Goal: Complete application form

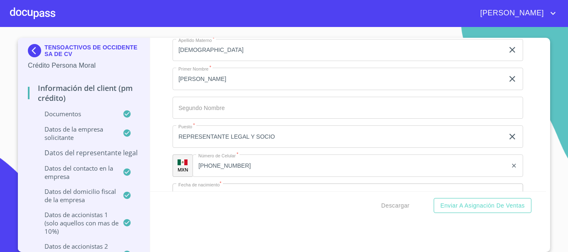
scroll to position [5598, 0]
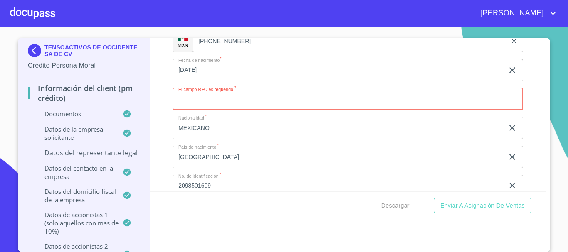
click at [194, 99] on input "Documento de identificación representante legal.   *" at bounding box center [347, 99] width 350 height 22
click at [207, 101] on input "Documento de identificación representante legal.   *" at bounding box center [347, 99] width 350 height 22
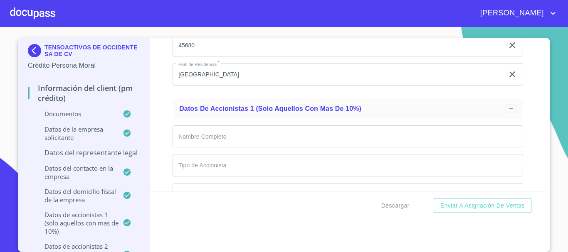
scroll to position [6221, 0]
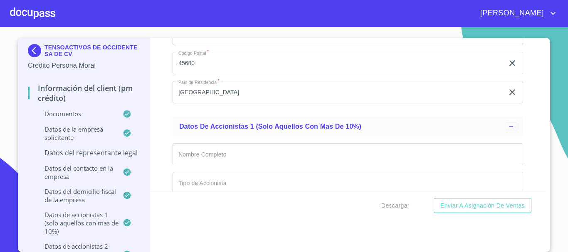
type input "ROIJ550429IF7"
click at [223, 152] on input "Documento de identificación representante legal.   *" at bounding box center [347, 154] width 350 height 22
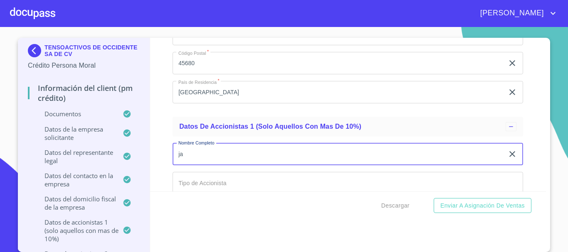
type input "j"
click at [223, 152] on input "Documento de identificación representante legal.   *" at bounding box center [347, 154] width 350 height 22
type input "j"
type input "[PERSON_NAME]"
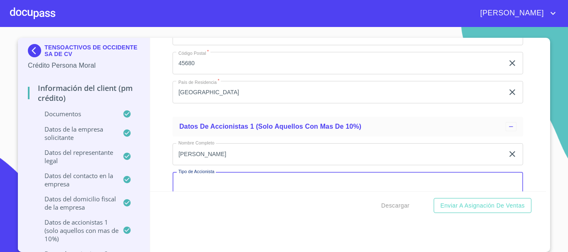
scroll to position [6224, 0]
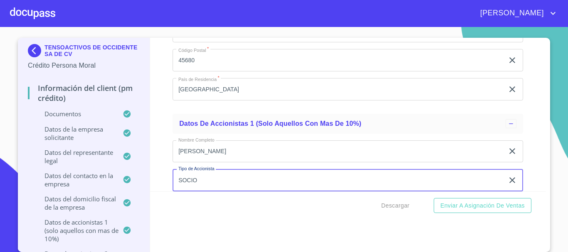
type input "SOCIO"
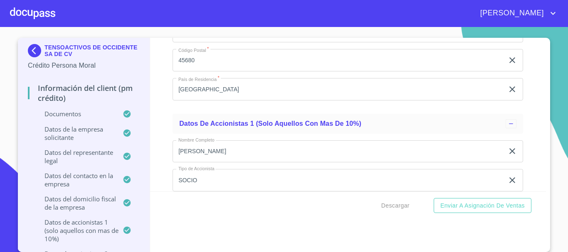
scroll to position [6319, 0]
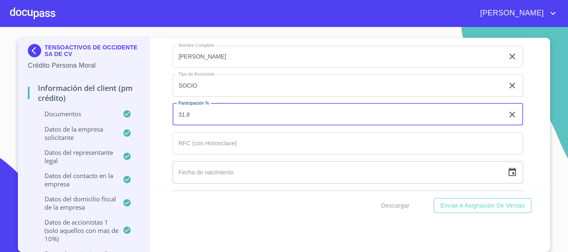
type input "31.8"
click at [209, 145] on input "Documento de identificación representante legal.   *" at bounding box center [347, 143] width 350 height 22
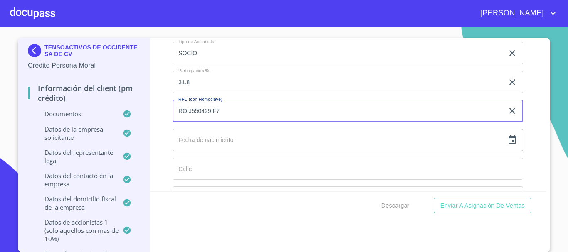
scroll to position [6361, 0]
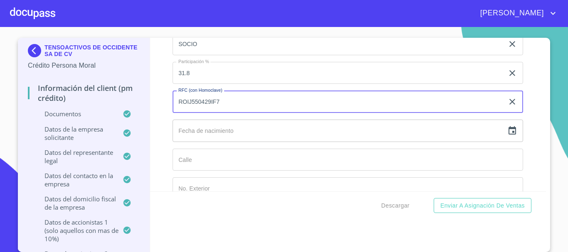
type input "ROIJ550429IF7"
click at [508, 131] on icon "button" at bounding box center [511, 130] width 7 height 8
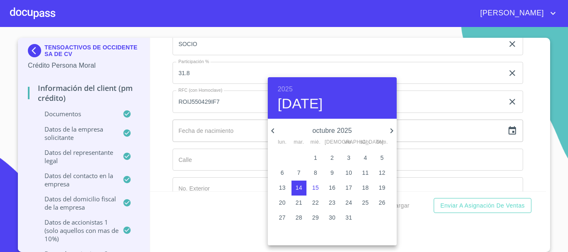
click at [199, 148] on div at bounding box center [284, 126] width 568 height 252
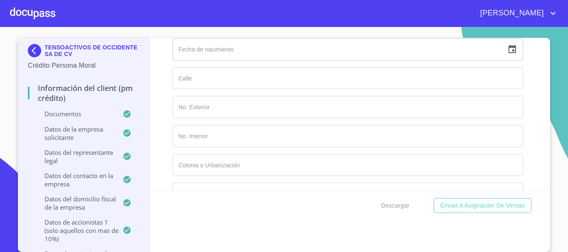
scroll to position [6402, 0]
click at [508, 91] on icon "button" at bounding box center [511, 89] width 7 height 8
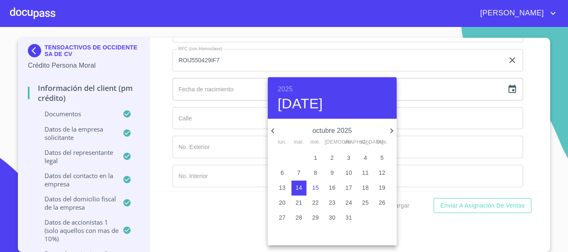
click at [290, 86] on h6 "2025" at bounding box center [285, 90] width 15 height 12
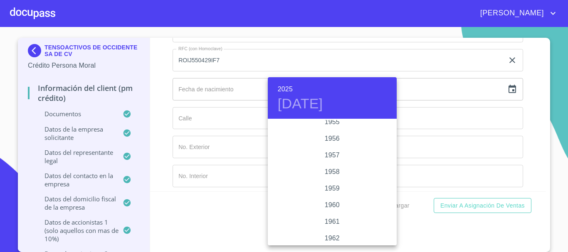
scroll to position [490, 0]
click at [329, 134] on div "1955" at bounding box center [332, 136] width 129 height 17
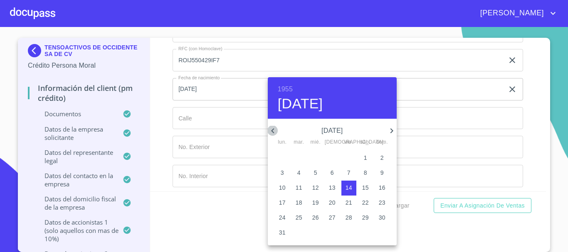
click at [272, 131] on icon "button" at bounding box center [272, 130] width 3 height 5
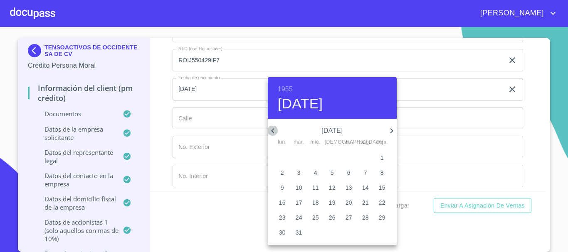
click at [272, 131] on icon "button" at bounding box center [272, 130] width 3 height 5
click at [347, 216] on p "29" at bounding box center [348, 218] width 7 height 8
type input "[DATE]"
click at [231, 119] on div at bounding box center [284, 126] width 568 height 252
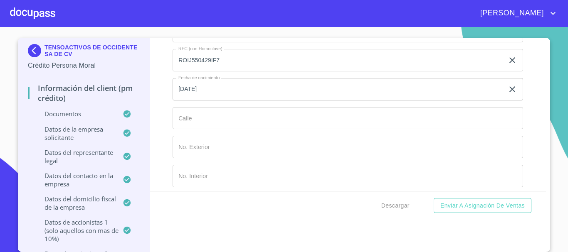
click at [204, 118] on input "Documento de identificación representante legal.   *" at bounding box center [347, 118] width 350 height 22
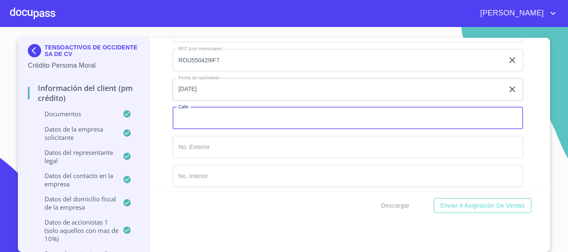
type input "D"
type input "MILLET"
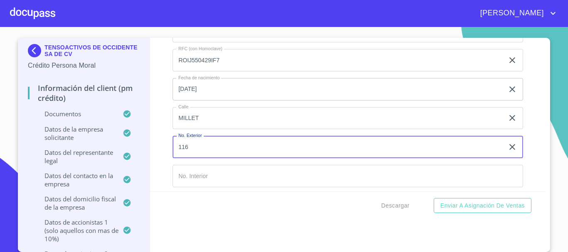
type input "116"
click at [206, 175] on input "Documento de identificación representante legal.   *" at bounding box center [347, 176] width 350 height 22
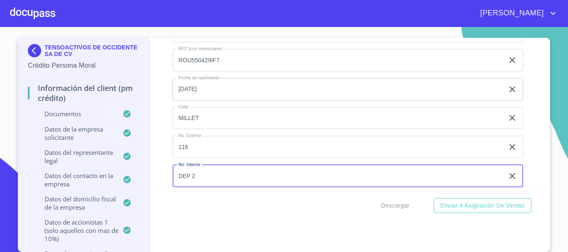
scroll to position [6485, 0]
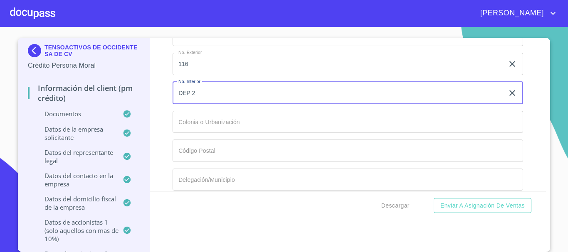
type input "DEP 2"
click at [216, 126] on input "Documento de identificación representante legal.   *" at bounding box center [347, 122] width 350 height 22
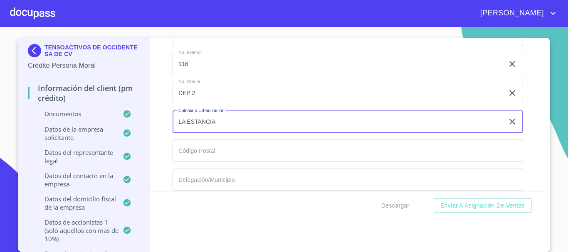
type input "LA ESTANCIA"
click at [205, 145] on input "Documento de identificación representante legal.   *" at bounding box center [347, 151] width 350 height 22
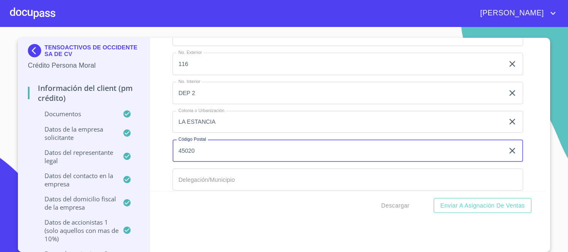
type input "45020"
click at [209, 179] on input "Documento de identificación representante legal.   *" at bounding box center [347, 180] width 350 height 22
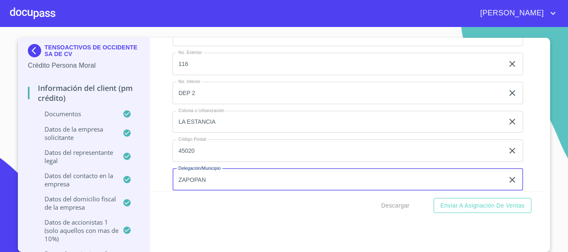
type input "ZAPOPAN"
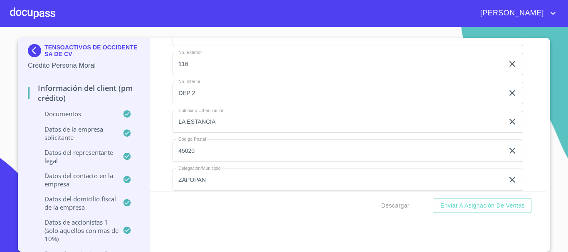
scroll to position [6579, 0]
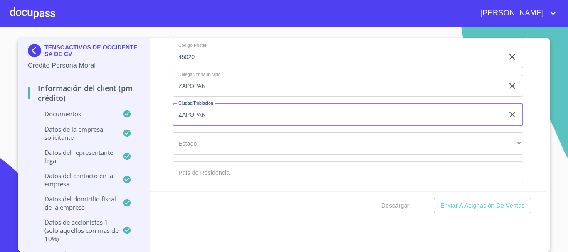
type input "ZAPOPAN"
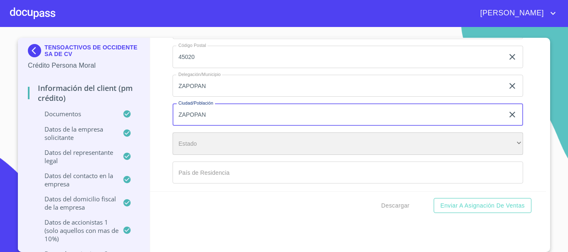
click at [189, 137] on div "​" at bounding box center [347, 144] width 350 height 22
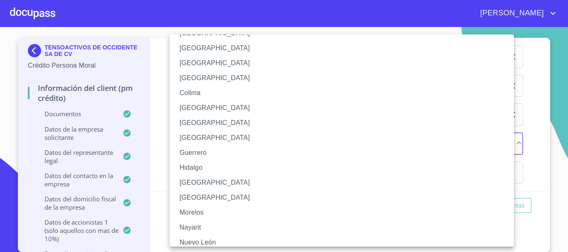
scroll to position [83, 0]
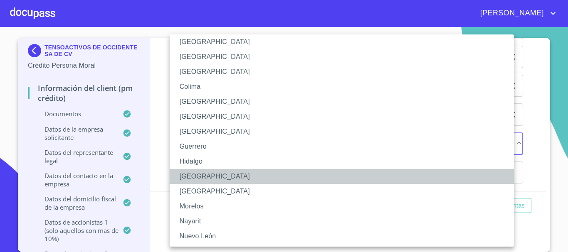
click at [189, 177] on li "[GEOGRAPHIC_DATA]" at bounding box center [345, 176] width 350 height 15
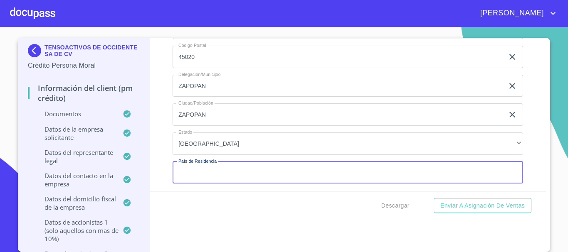
click at [198, 172] on input "Documento de identificación representante legal.   *" at bounding box center [347, 173] width 350 height 22
type input "[GEOGRAPHIC_DATA]"
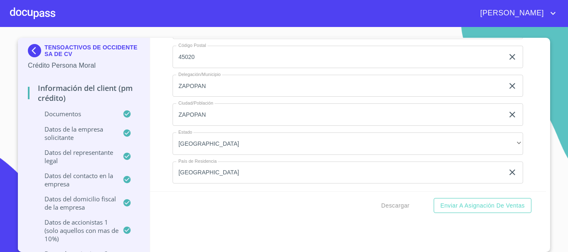
scroll to position [6672, 0]
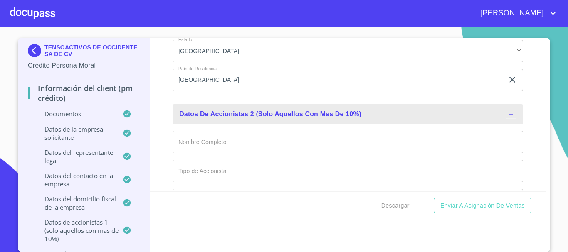
click at [219, 142] on input "Documento de identificación representante legal.   *" at bounding box center [347, 142] width 350 height 22
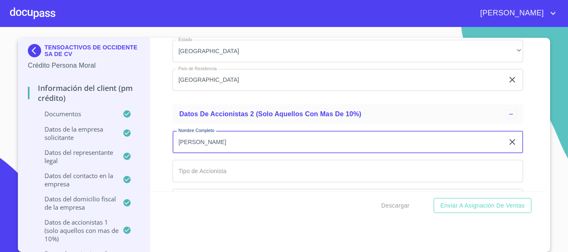
type input "[PERSON_NAME]"
click at [204, 168] on input "Documento de identificación representante legal.   *" at bounding box center [347, 171] width 350 height 22
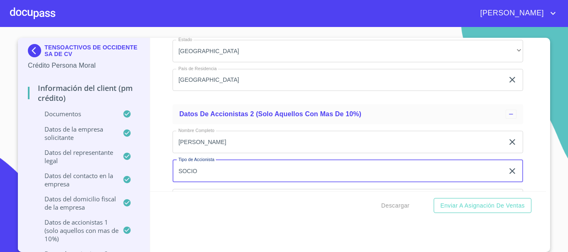
scroll to position [6755, 0]
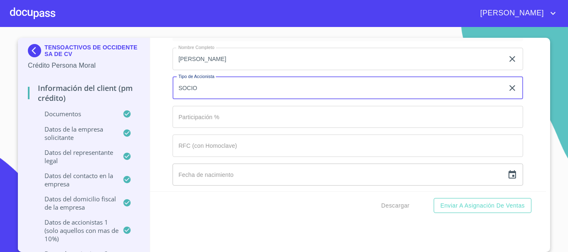
type input "SOCIO"
click at [210, 118] on input "Documento de identificación representante legal.   *" at bounding box center [347, 117] width 350 height 22
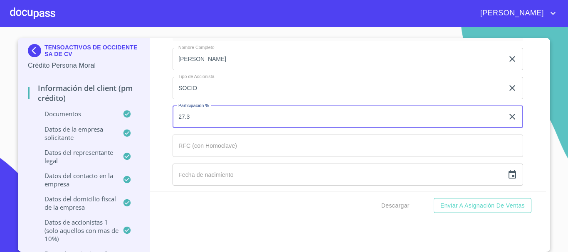
type input "27.3"
click at [197, 143] on input "Documento de identificación representante legal.   *" at bounding box center [347, 146] width 350 height 22
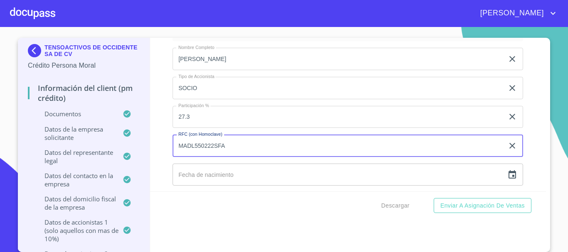
type input "MADL550222SFA"
click at [206, 171] on input "text" at bounding box center [337, 175] width 331 height 22
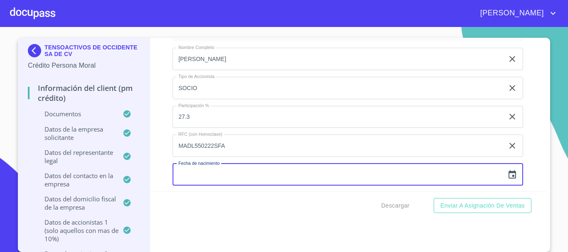
click at [508, 172] on icon "button" at bounding box center [511, 174] width 7 height 8
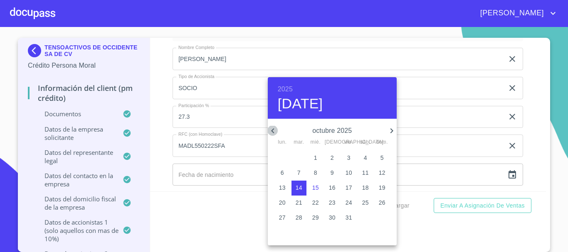
click at [271, 126] on icon "button" at bounding box center [273, 131] width 10 height 10
click at [285, 88] on h6 "2025" at bounding box center [285, 90] width 15 height 12
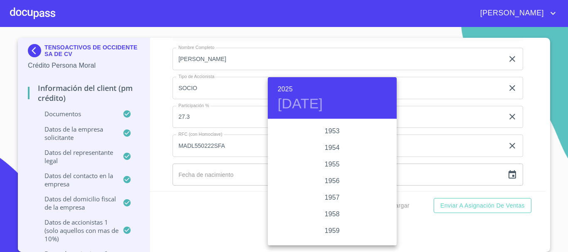
scroll to position [449, 0]
click at [328, 180] on div "1955" at bounding box center [332, 178] width 129 height 17
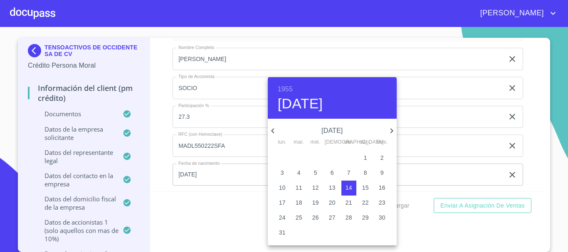
click at [272, 130] on icon "button" at bounding box center [272, 130] width 3 height 5
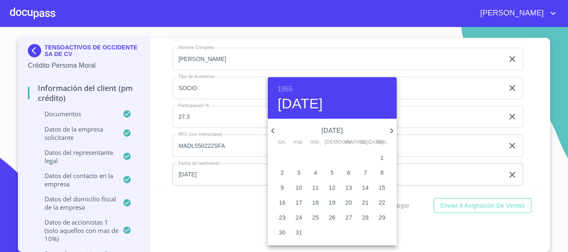
click at [272, 130] on icon "button" at bounding box center [272, 130] width 3 height 5
click at [299, 203] on p "22" at bounding box center [298, 203] width 7 height 8
type input "[DATE]"
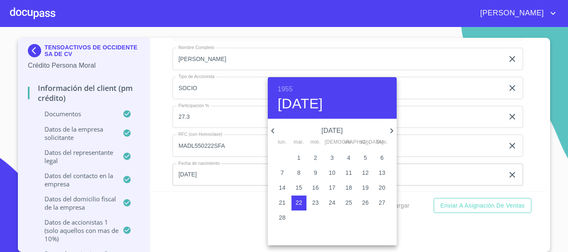
click at [435, 148] on div at bounding box center [284, 126] width 568 height 252
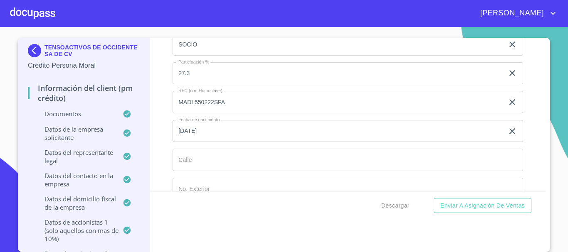
scroll to position [6838, 0]
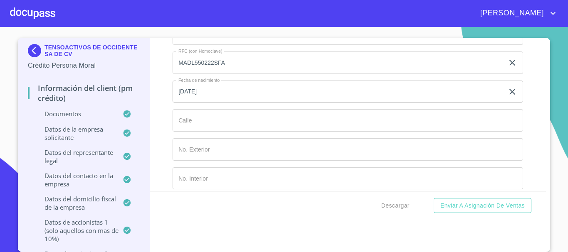
click at [200, 118] on input "Documento de identificación representante legal.   *" at bounding box center [347, 120] width 350 height 22
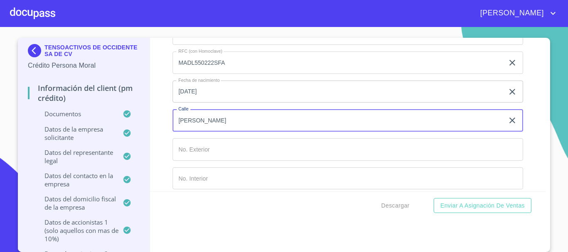
type input "[PERSON_NAME]"
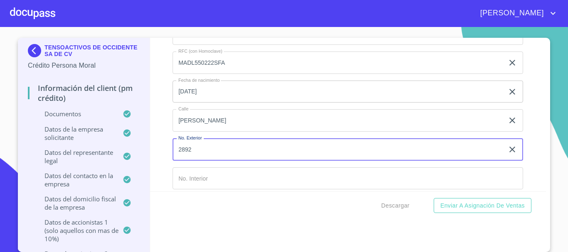
type input "2892"
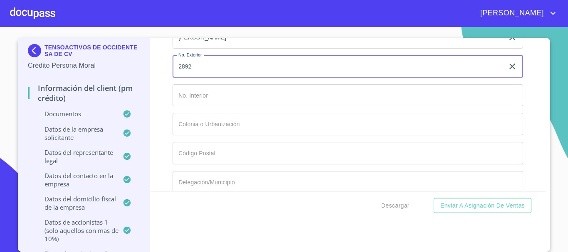
click at [211, 120] on input "Documento de identificación representante legal.   *" at bounding box center [347, 124] width 350 height 22
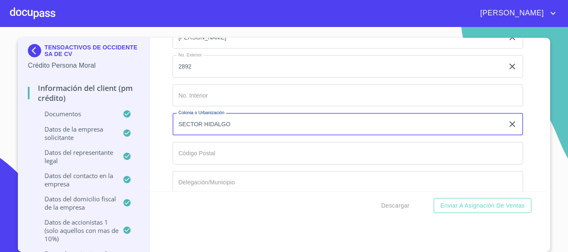
type input "SECTOR HIDALGO"
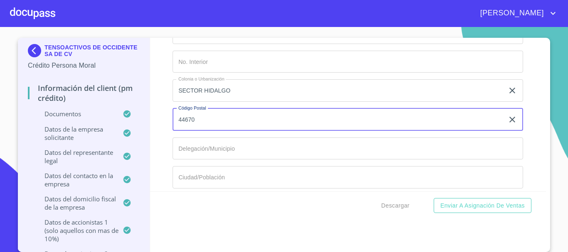
scroll to position [6963, 0]
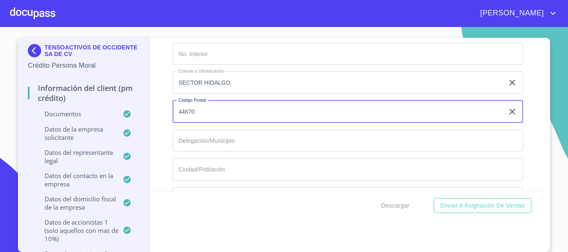
type input "44670"
click at [223, 130] on input "Documento de identificación representante legal.   *" at bounding box center [347, 141] width 350 height 22
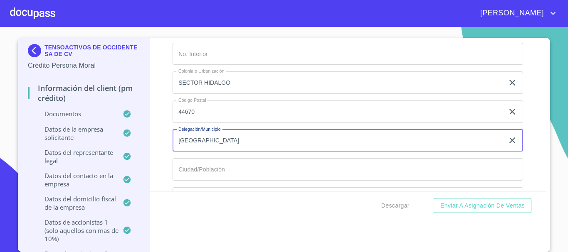
type input "[GEOGRAPHIC_DATA]"
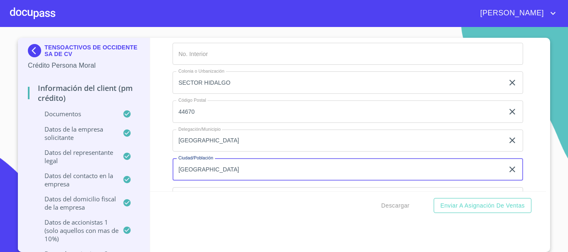
type input "[GEOGRAPHIC_DATA]"
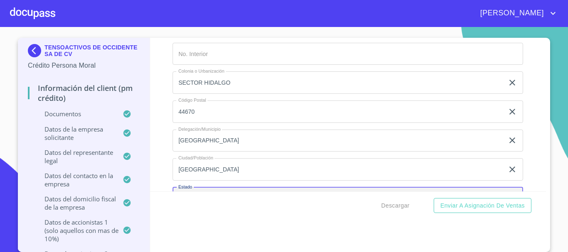
scroll to position [6981, 0]
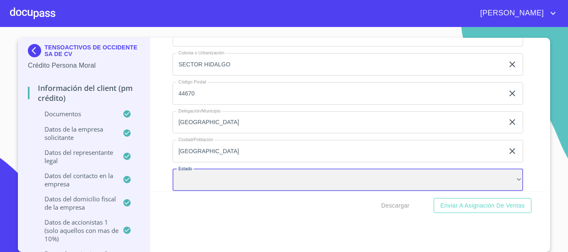
click at [214, 187] on div "​" at bounding box center [347, 180] width 350 height 22
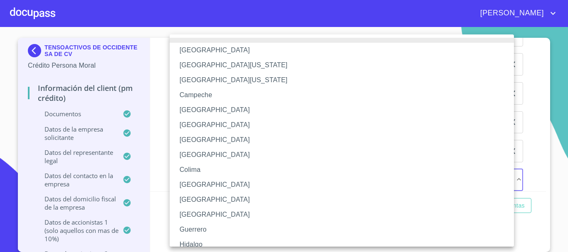
scroll to position [42, 0]
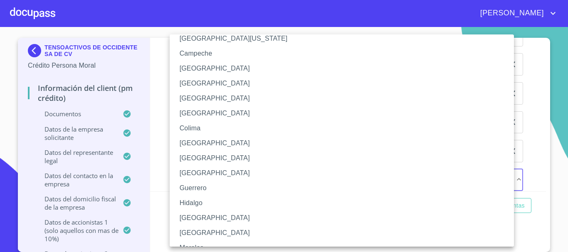
click at [194, 216] on li "[GEOGRAPHIC_DATA]" at bounding box center [345, 218] width 350 height 15
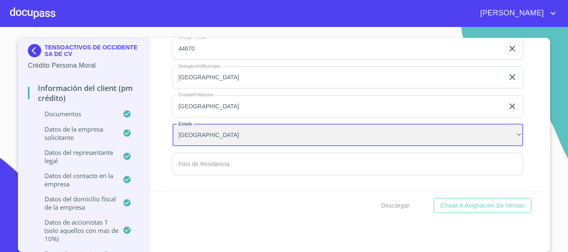
scroll to position [7064, 0]
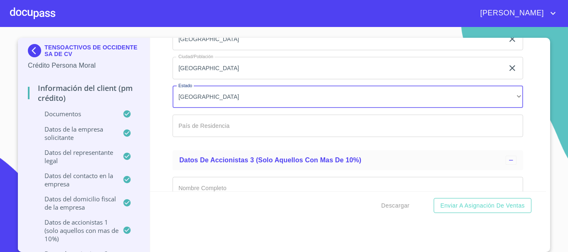
click at [207, 129] on input "Documento de identificación representante legal.   *" at bounding box center [347, 126] width 350 height 22
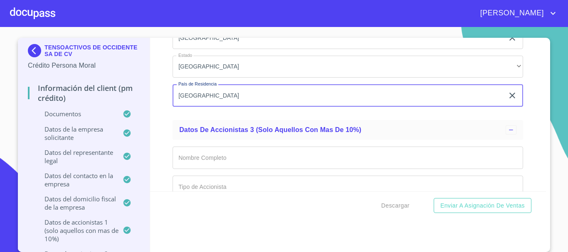
scroll to position [7106, 0]
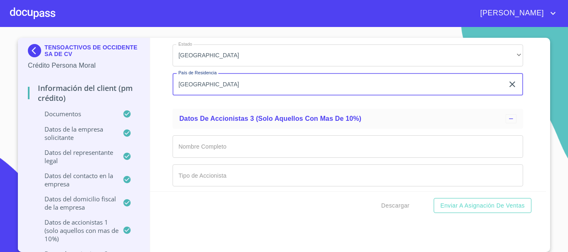
type input "[GEOGRAPHIC_DATA]"
click at [172, 112] on div "Datos de accionistas 3 (solo aquellos con mas de 10%)" at bounding box center [347, 119] width 350 height 20
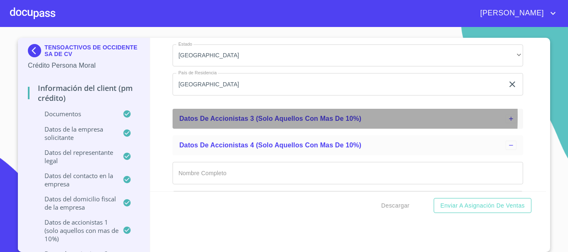
click at [185, 116] on span "Datos de accionistas 3 (solo aquellos con mas de 10%)" at bounding box center [270, 118] width 182 height 7
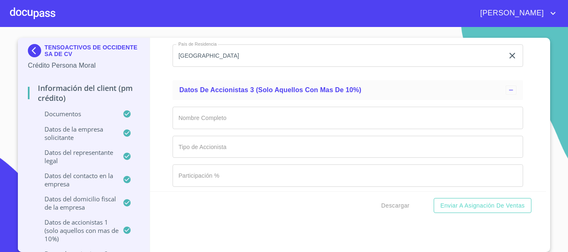
scroll to position [7147, 0]
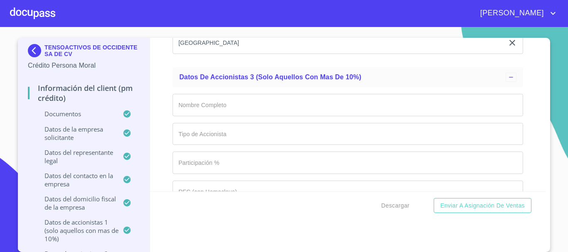
click at [202, 106] on input "Documento de identificación representante legal.   *" at bounding box center [347, 105] width 350 height 22
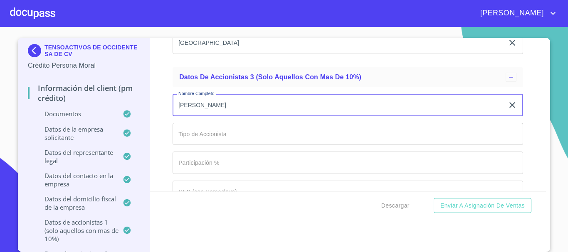
type input "[PERSON_NAME]"
click at [210, 137] on input "Documento de identificación representante legal.   *" at bounding box center [347, 134] width 350 height 22
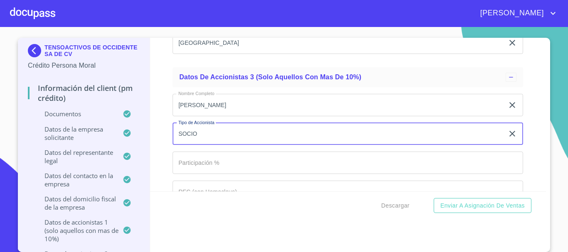
type input "SOCIO"
click at [226, 158] on input "Documento de identificación representante legal.   *" at bounding box center [347, 163] width 350 height 22
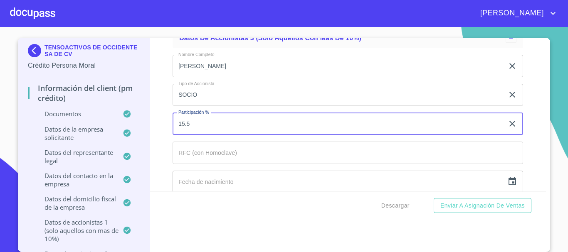
scroll to position [7230, 0]
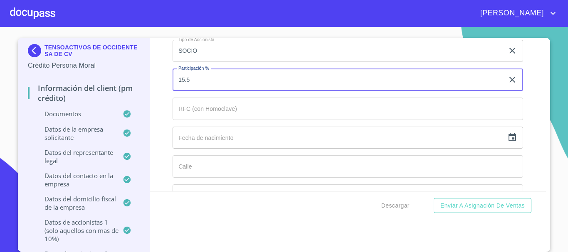
type input "15.5"
click at [209, 111] on input "Documento de identificación representante legal.   *" at bounding box center [347, 109] width 350 height 22
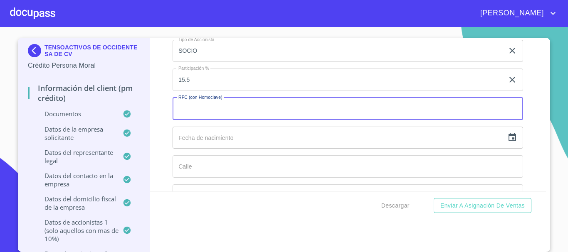
click at [6, 147] on section "TENSOACTIVOS DE OCCIDENTE SA DE CV Crédito Persona Moral Información del Client…" at bounding box center [284, 139] width 568 height 225
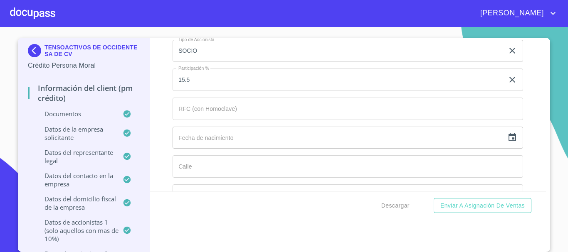
click at [208, 107] on input "Documento de identificación representante legal.   *" at bounding box center [347, 109] width 350 height 22
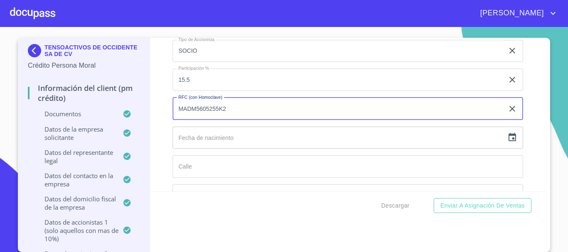
type input "MADM5605255K2"
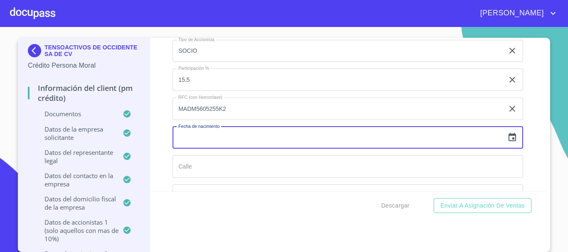
click at [508, 136] on icon "button" at bounding box center [511, 137] width 7 height 8
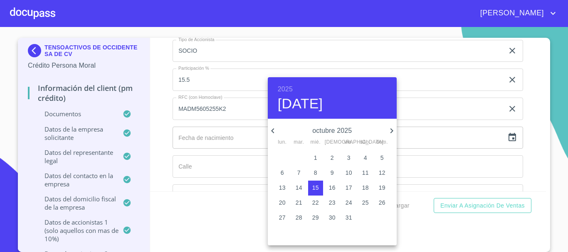
drag, startPoint x: 288, startPoint y: 84, endPoint x: 291, endPoint y: 99, distance: 16.1
click at [288, 84] on h6 "2025" at bounding box center [285, 90] width 15 height 12
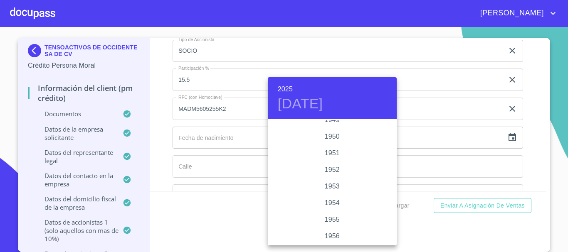
scroll to position [449, 0]
click at [336, 192] on div "1956" at bounding box center [332, 195] width 129 height 17
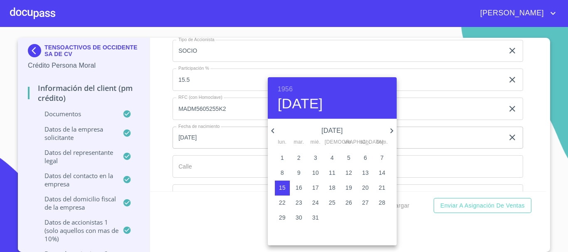
click at [275, 127] on icon "button" at bounding box center [273, 131] width 10 height 10
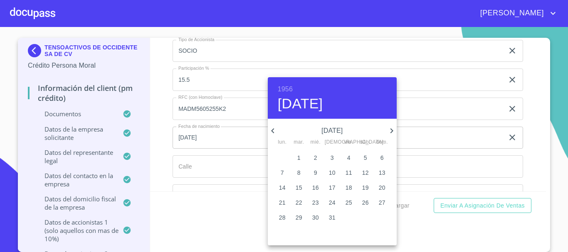
click at [348, 200] on p "25" at bounding box center [348, 203] width 7 height 8
type input "[DATE]"
click at [215, 167] on div at bounding box center [284, 126] width 568 height 252
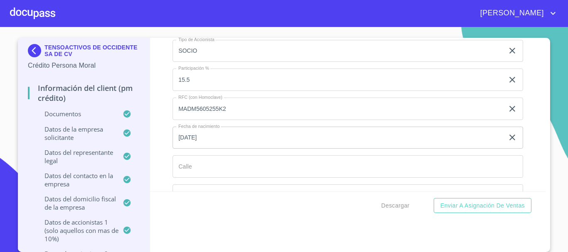
click at [203, 164] on input "Documento de identificación representante legal.   *" at bounding box center [347, 166] width 350 height 22
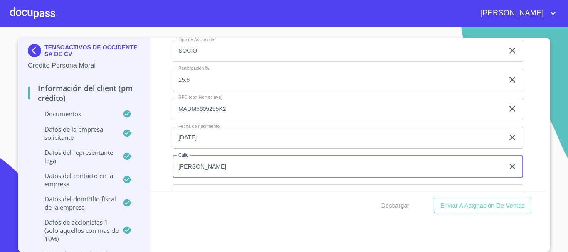
type input "[PERSON_NAME]"
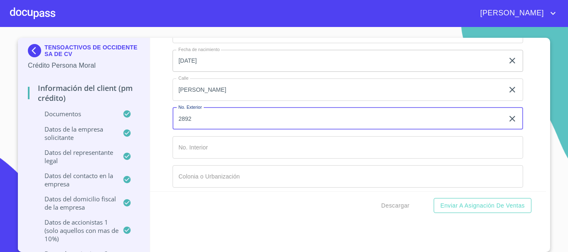
scroll to position [7370, 0]
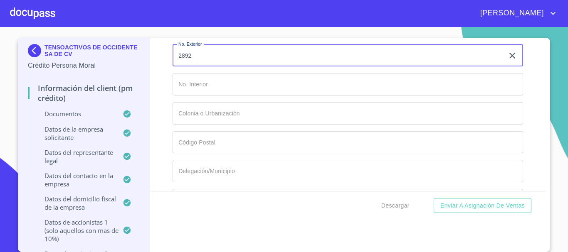
type input "2892"
click at [196, 89] on input "Documento de identificación representante legal.   *" at bounding box center [347, 84] width 350 height 22
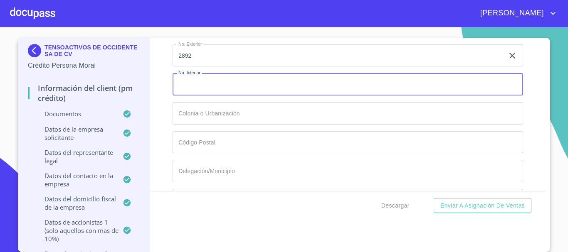
click at [208, 114] on input "Documento de identificación representante legal.   *" at bounding box center [347, 113] width 350 height 22
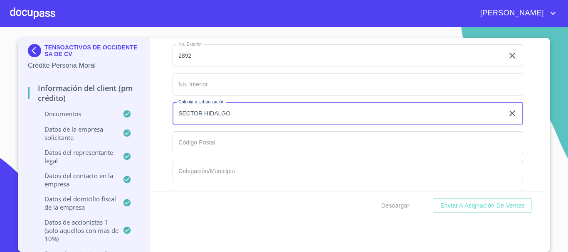
type input "SECTOR HIDALGO"
click at [188, 145] on input "Documento de identificación representante legal.   *" at bounding box center [347, 142] width 350 height 22
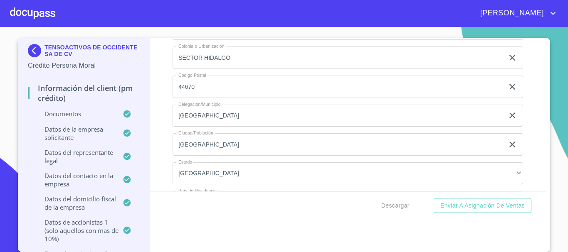
scroll to position [6996, 0]
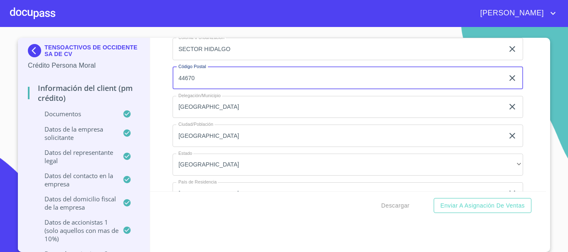
drag, startPoint x: 172, startPoint y: 78, endPoint x: 191, endPoint y: 79, distance: 18.3
click at [191, 79] on input "44670" at bounding box center [337, 78] width 331 height 22
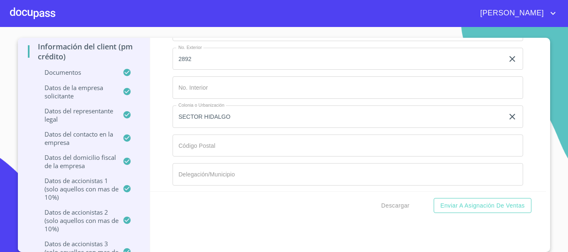
scroll to position [7412, 0]
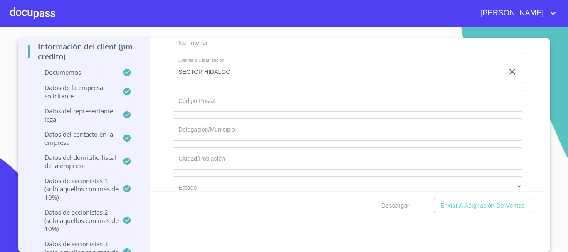
click at [204, 107] on input "Documento de identificación representante legal.   *" at bounding box center [347, 101] width 350 height 22
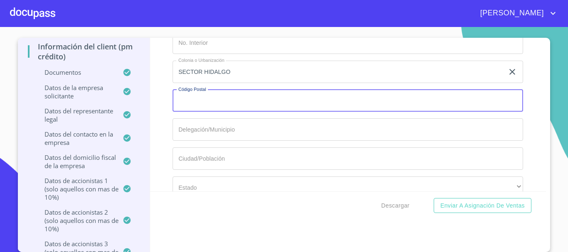
paste input "44670"
type input "44670"
click at [200, 136] on input "Documento de identificación representante legal.   *" at bounding box center [347, 129] width 350 height 22
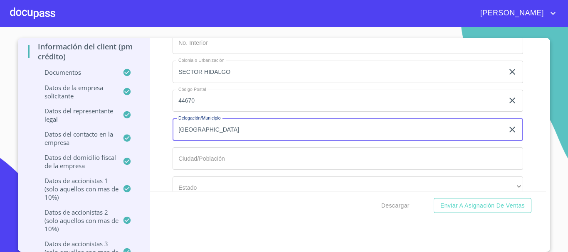
type input "[GEOGRAPHIC_DATA]"
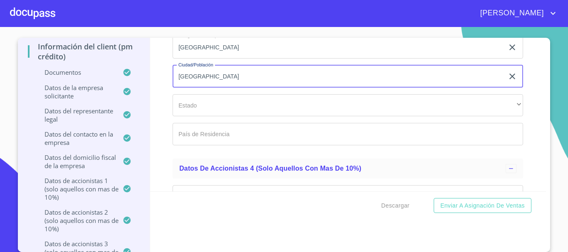
scroll to position [7495, 0]
type input "[GEOGRAPHIC_DATA]"
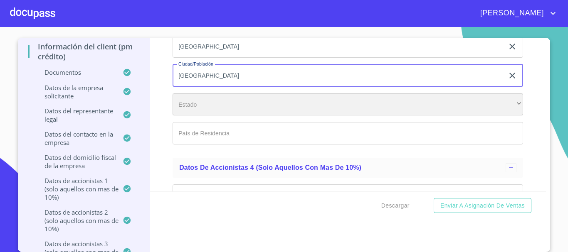
click at [190, 103] on div "​" at bounding box center [347, 104] width 350 height 22
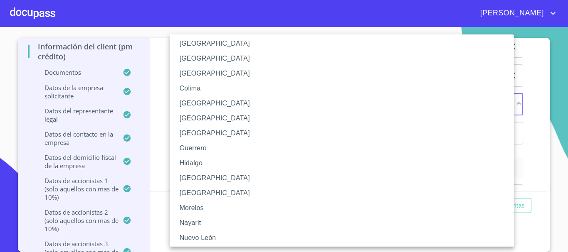
scroll to position [83, 0]
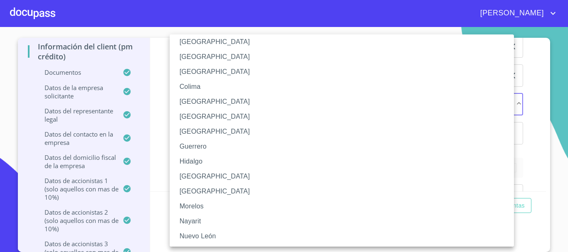
click at [203, 180] on li "[GEOGRAPHIC_DATA]" at bounding box center [345, 176] width 350 height 15
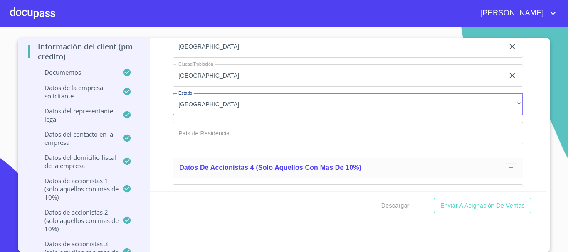
click at [217, 140] on input "Documento de identificación representante legal.   *" at bounding box center [347, 133] width 350 height 22
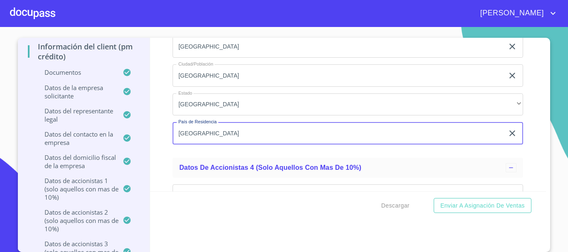
scroll to position [7578, 0]
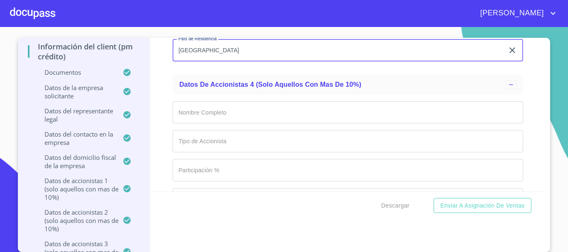
type input "[GEOGRAPHIC_DATA]"
click at [161, 88] on div "Información del Client (PM crédito) Documentos Documento de identificación repr…" at bounding box center [348, 115] width 396 height 154
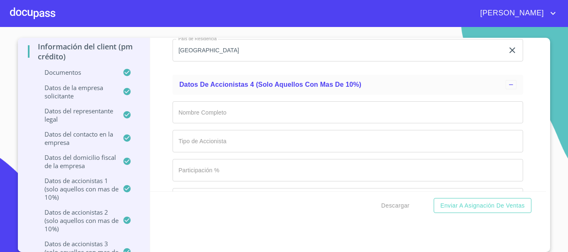
click at [190, 116] on input "Documento de identificación representante legal.   *" at bounding box center [347, 112] width 350 height 22
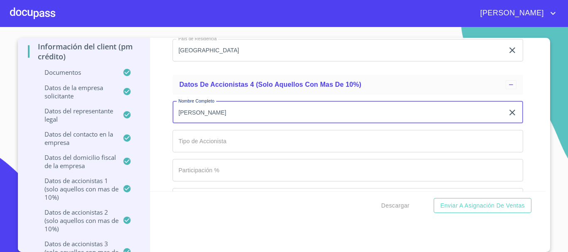
type input "[PERSON_NAME]"
click at [191, 132] on input "Documento de identificación representante legal.   *" at bounding box center [347, 141] width 350 height 22
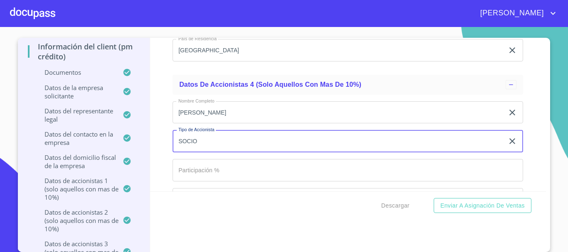
type input "SOCIO"
click at [196, 174] on input "Documento de identificación representante legal.   *" at bounding box center [347, 170] width 350 height 22
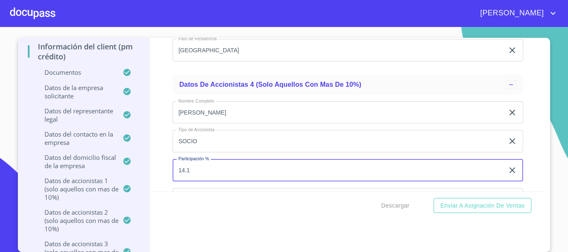
scroll to position [7620, 0]
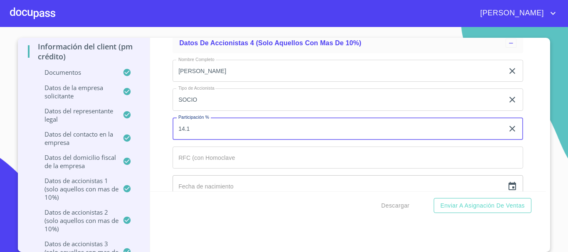
type input "14.1"
click at [207, 161] on input "Documento de identificación representante legal.   *" at bounding box center [347, 158] width 350 height 22
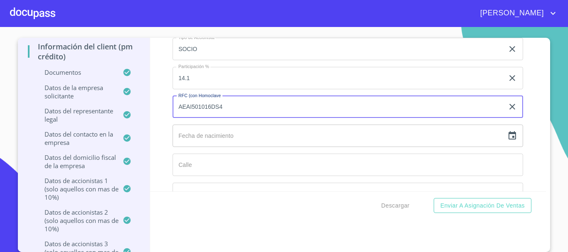
scroll to position [7703, 0]
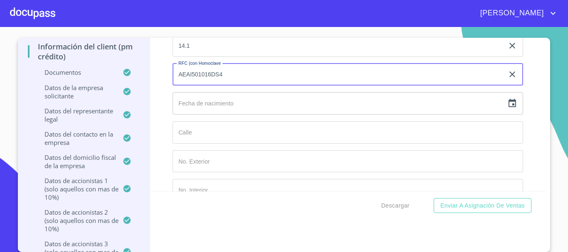
type input "AEAI501016DS4"
click at [218, 103] on input "text" at bounding box center [337, 103] width 331 height 22
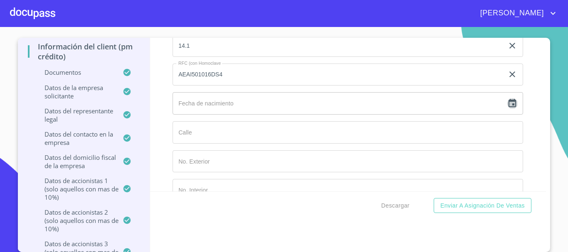
click at [507, 102] on icon "button" at bounding box center [512, 103] width 10 height 10
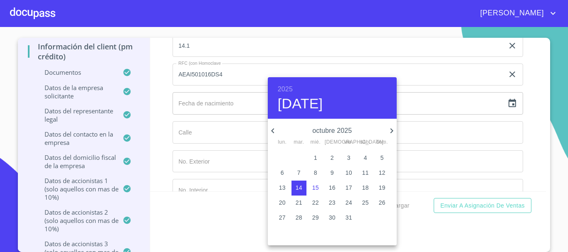
click at [273, 129] on icon "button" at bounding box center [272, 130] width 3 height 5
click at [278, 84] on h6 "2025" at bounding box center [285, 90] width 15 height 12
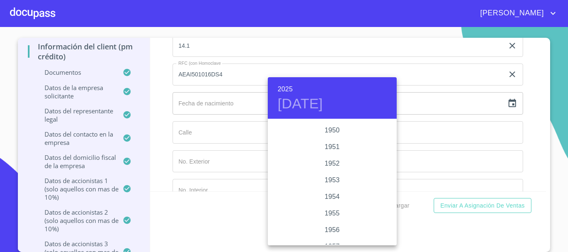
scroll to position [366, 0]
click at [327, 177] on div "1950" at bounding box center [332, 178] width 129 height 17
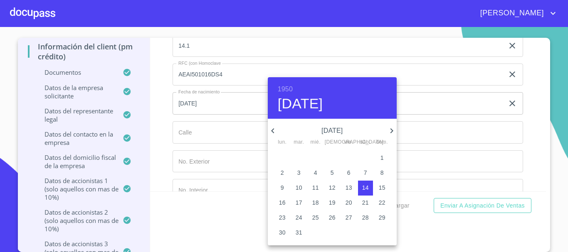
click at [282, 202] on p "16" at bounding box center [282, 203] width 7 height 8
type input "[DATE]"
click at [196, 119] on div at bounding box center [284, 126] width 568 height 252
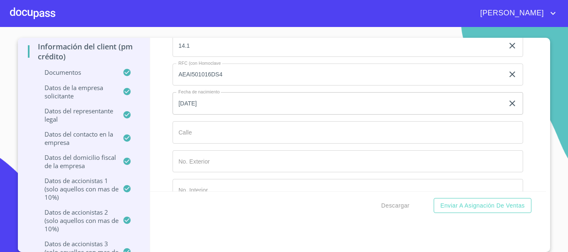
click at [192, 127] on input "Documento de identificación representante legal.   *" at bounding box center [347, 132] width 350 height 22
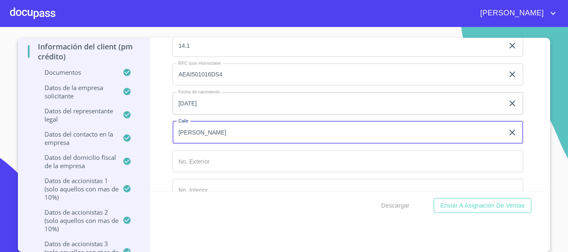
type input "[PERSON_NAME]"
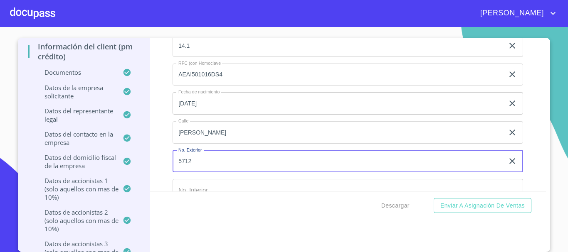
type input "5712"
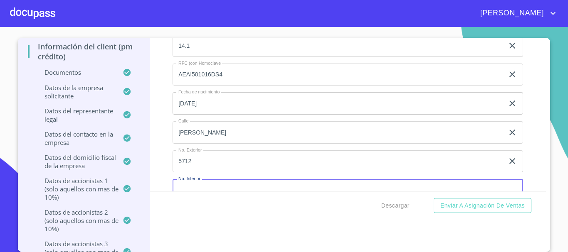
scroll to position [7713, 0]
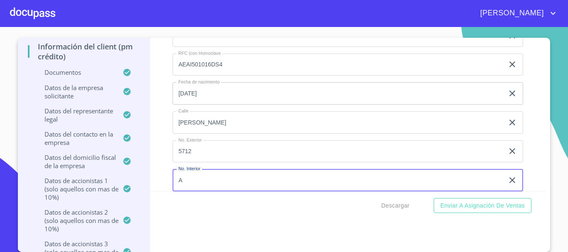
type input "A"
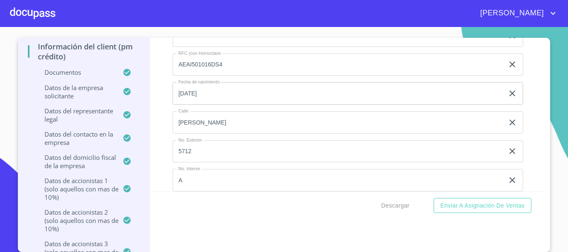
scroll to position [7807, 0]
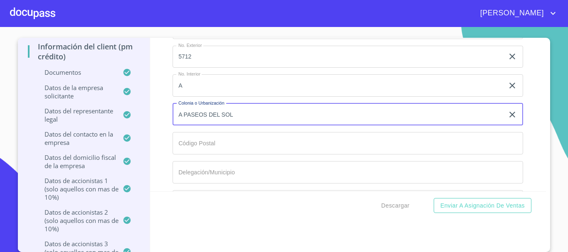
click at [178, 111] on input "A PASEOS DEL SOL" at bounding box center [337, 114] width 331 height 22
type input "PASEOS DEL SOL"
click at [207, 144] on input "Documento de identificación representante legal.   *" at bounding box center [347, 143] width 350 height 22
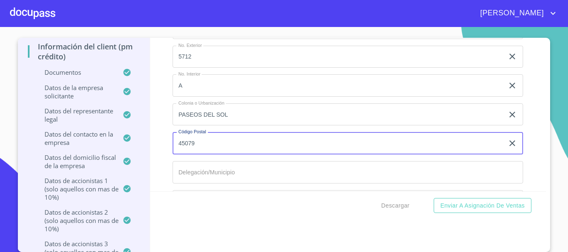
type input "45079"
click at [189, 169] on input "Documento de identificación representante legal.   *" at bounding box center [347, 172] width 350 height 22
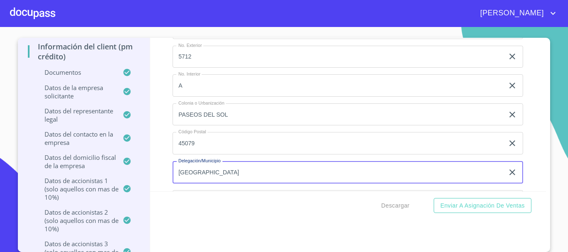
type input "[GEOGRAPHIC_DATA]"
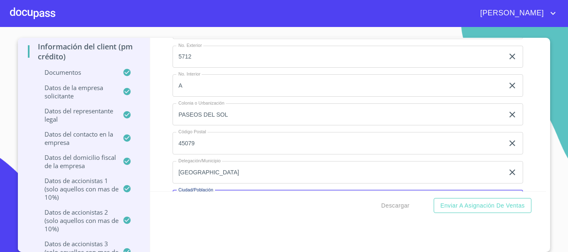
scroll to position [7829, 0]
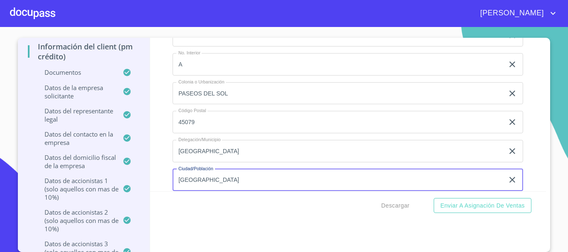
type input "[GEOGRAPHIC_DATA]"
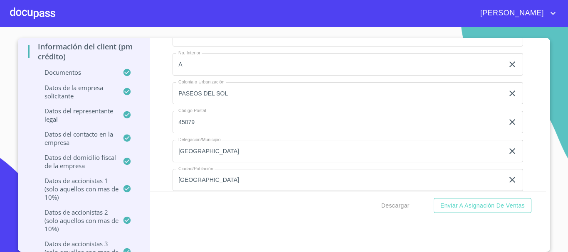
scroll to position [7923, 0]
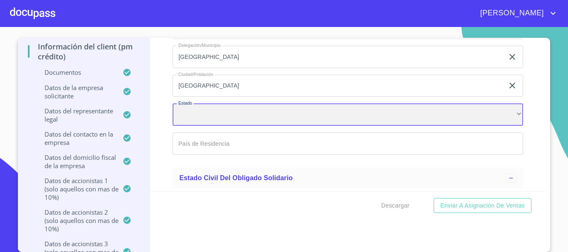
click at [229, 117] on div "​" at bounding box center [347, 114] width 350 height 22
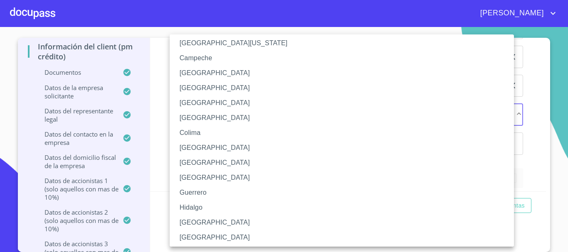
scroll to position [83, 0]
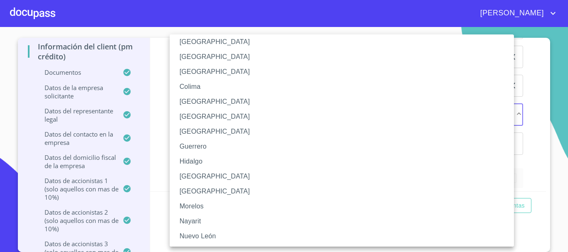
click at [187, 178] on li "[GEOGRAPHIC_DATA]" at bounding box center [345, 176] width 350 height 15
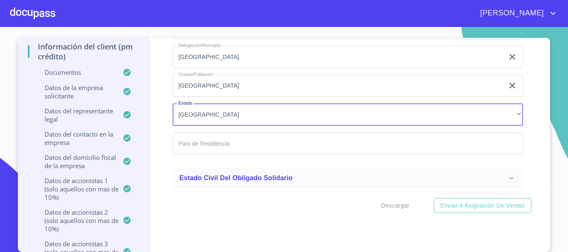
click at [225, 135] on input "Documento de identificación representante legal.   *" at bounding box center [347, 144] width 350 height 22
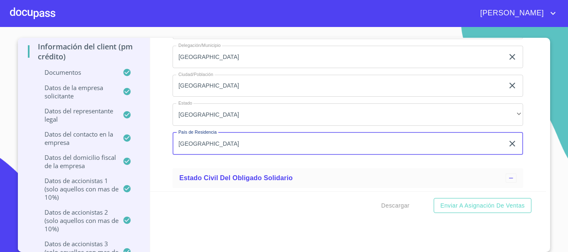
type input "[GEOGRAPHIC_DATA]"
drag, startPoint x: 159, startPoint y: 138, endPoint x: 159, endPoint y: 143, distance: 5.8
click at [159, 138] on div "Información del Client (PM crédito) Documentos Documento de identificación repr…" at bounding box center [348, 115] width 396 height 154
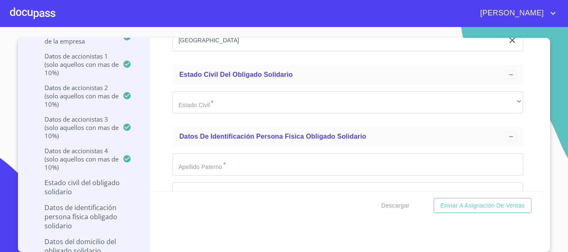
scroll to position [8047, 0]
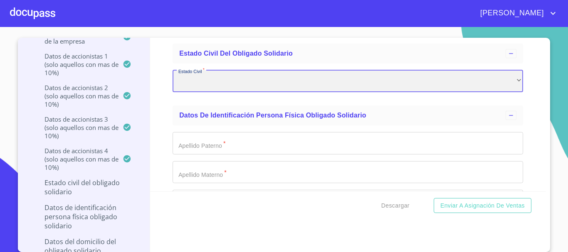
click at [184, 73] on div "​" at bounding box center [347, 81] width 350 height 22
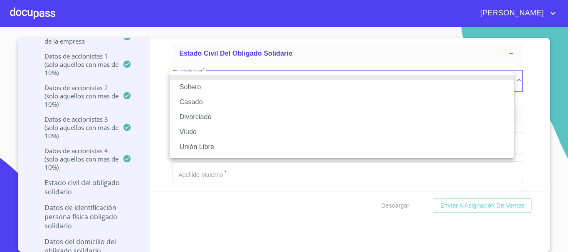
click at [193, 86] on li "Soltero" at bounding box center [342, 87] width 344 height 15
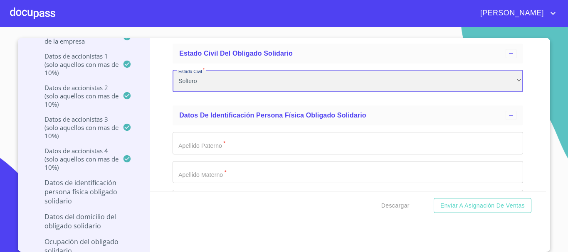
click at [207, 81] on div "Soltero" at bounding box center [347, 81] width 350 height 22
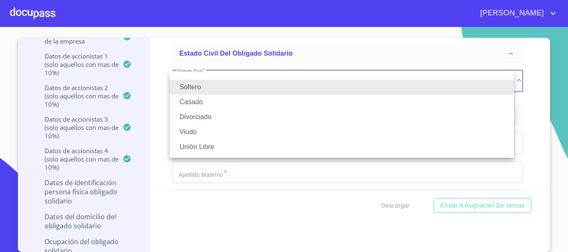
click at [204, 85] on li "Soltero" at bounding box center [342, 87] width 344 height 15
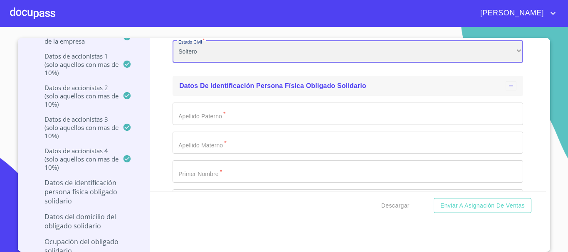
scroll to position [8089, 0]
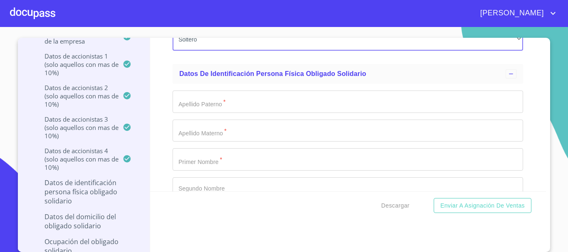
click at [196, 101] on input "Documento de identificación representante legal.   *" at bounding box center [347, 102] width 350 height 22
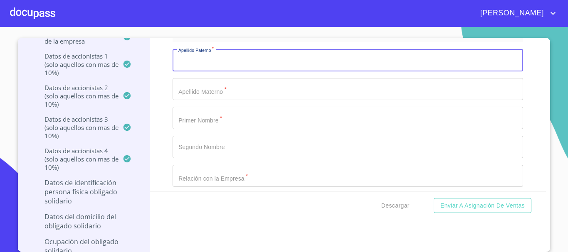
scroll to position [8172, 0]
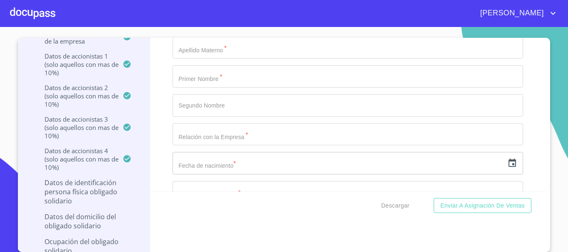
click at [243, 132] on input "Documento de identificación representante legal.   *" at bounding box center [347, 134] width 350 height 22
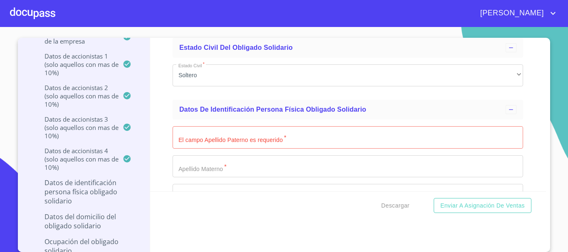
scroll to position [8047, 0]
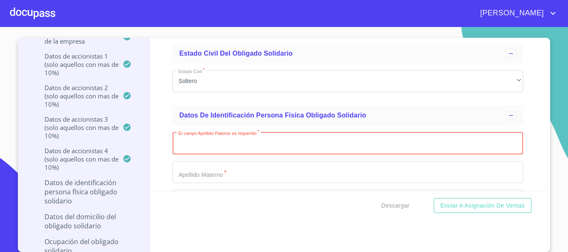
click at [216, 148] on input "Documento de identificación representante legal.   *" at bounding box center [347, 143] width 350 height 22
type input "ROMERO"
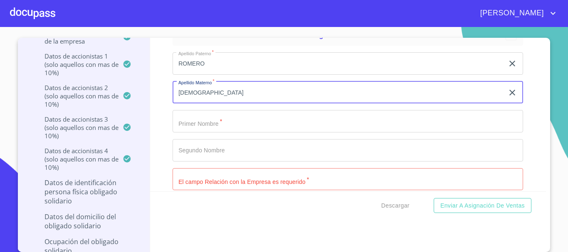
scroll to position [8131, 0]
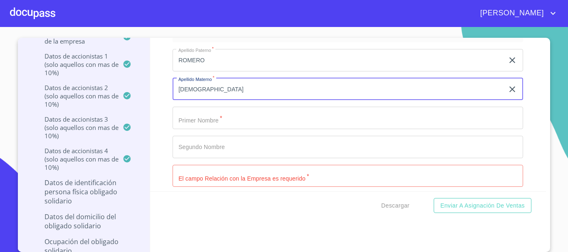
type input "[DEMOGRAPHIC_DATA]"
click at [182, 119] on input "Documento de identificación representante legal.   *" at bounding box center [347, 118] width 350 height 22
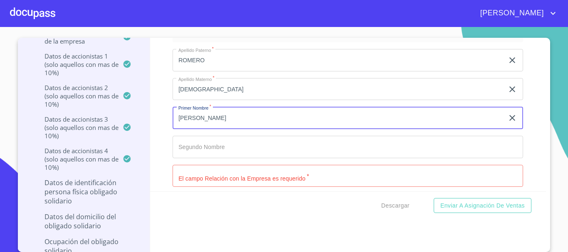
type input "[PERSON_NAME]"
click at [230, 180] on input "Documento de identificación representante legal.   *" at bounding box center [347, 176] width 350 height 22
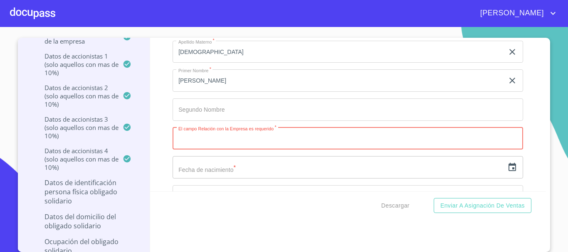
scroll to position [8214, 0]
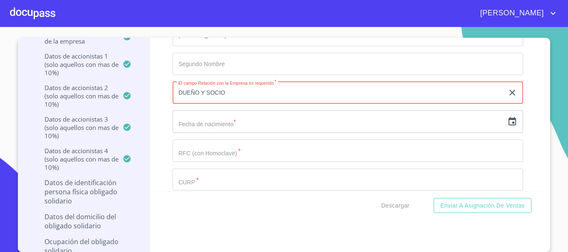
type input "DUEÑO Y SOCIO"
click at [211, 120] on input "text" at bounding box center [337, 122] width 331 height 22
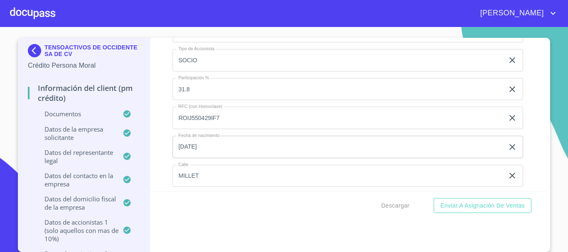
scroll to position [6344, 0]
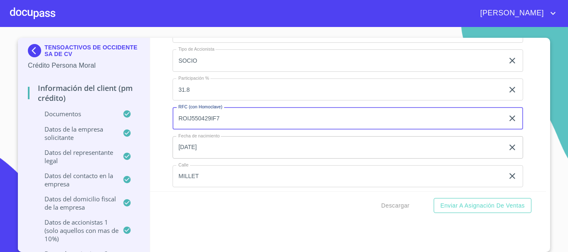
drag, startPoint x: 175, startPoint y: 118, endPoint x: 219, endPoint y: 121, distance: 44.1
click at [221, 118] on input "ROIJ550429IF7" at bounding box center [337, 118] width 331 height 22
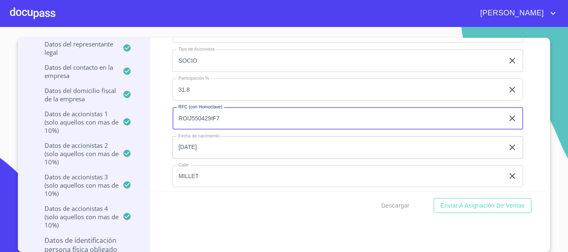
scroll to position [166, 0]
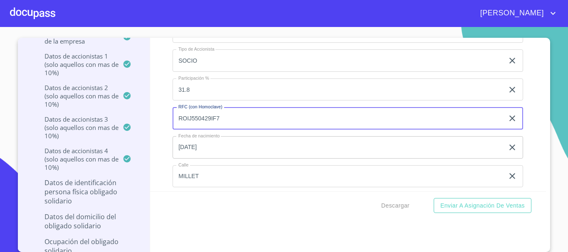
click at [89, 184] on p "Datos de Identificación Persona Física Obligado Solidario" at bounding box center [84, 191] width 112 height 27
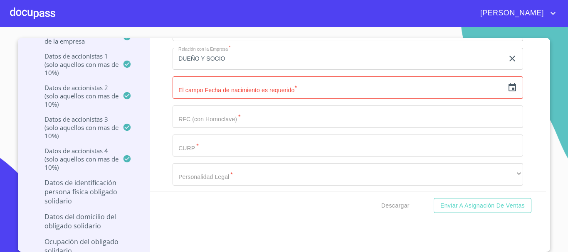
scroll to position [8202, 0]
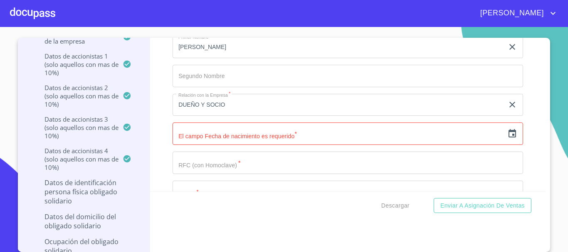
click at [225, 138] on input "text" at bounding box center [337, 134] width 331 height 22
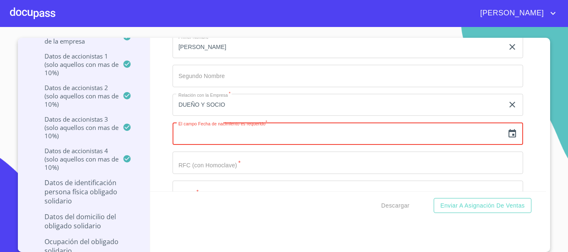
paste input "55"
type input "5_"
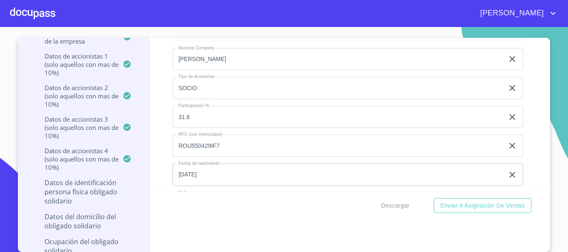
scroll to position [6290, 0]
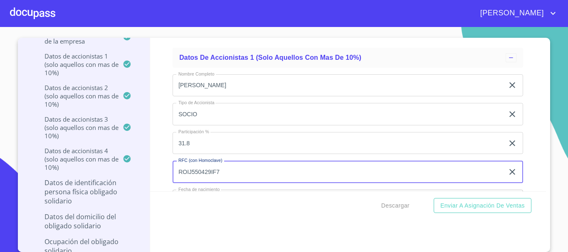
drag, startPoint x: 176, startPoint y: 172, endPoint x: 221, endPoint y: 170, distance: 45.3
click at [221, 170] on input "ROIJ550429IF7" at bounding box center [337, 172] width 331 height 22
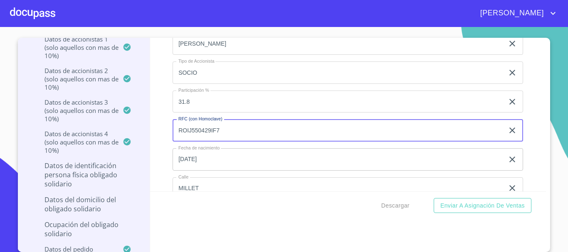
scroll to position [191, 0]
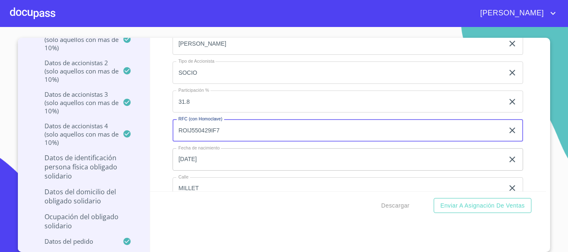
click at [70, 165] on p "Datos de Identificación Persona Física Obligado Solidario" at bounding box center [84, 166] width 112 height 27
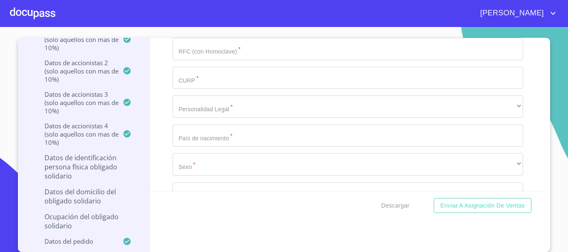
scroll to position [8232, 0]
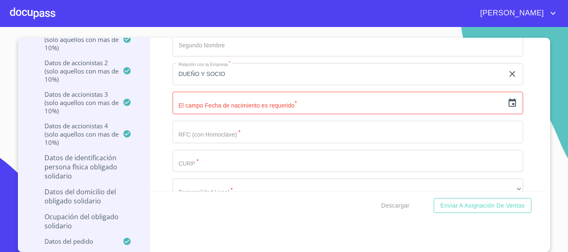
click at [236, 100] on input "text" at bounding box center [337, 103] width 331 height 22
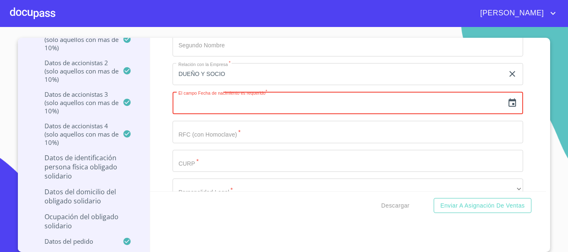
paste input "55"
type input "5_"
click at [235, 132] on input "Documento de identificación representante legal.   *" at bounding box center [347, 132] width 350 height 22
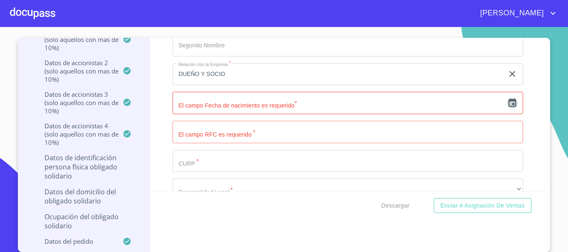
click at [507, 102] on icon "button" at bounding box center [512, 103] width 10 height 10
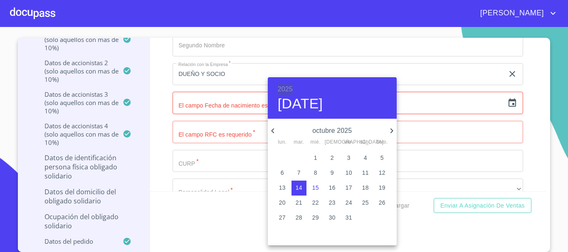
click at [282, 86] on h6 "2025" at bounding box center [285, 90] width 15 height 12
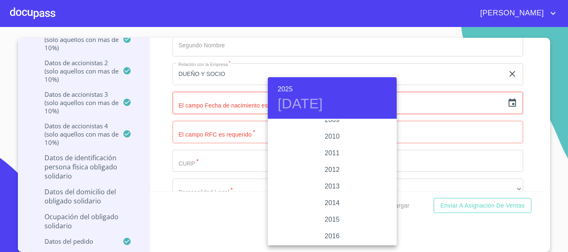
scroll to position [1321, 0]
click at [290, 86] on h6 "2025" at bounding box center [285, 90] width 15 height 12
click at [332, 178] on div "1955" at bounding box center [332, 178] width 129 height 17
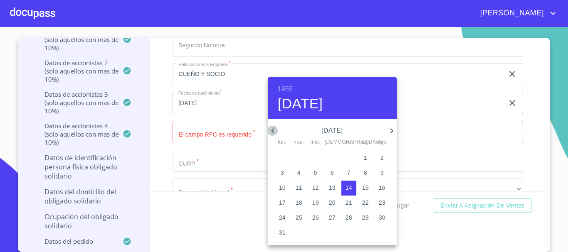
click at [271, 131] on icon "button" at bounding box center [273, 131] width 10 height 10
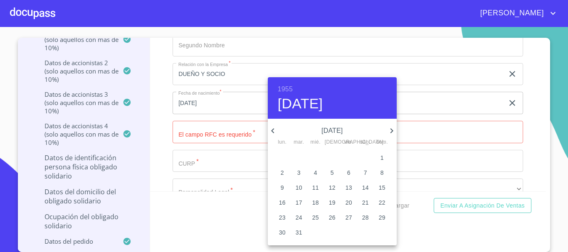
click at [271, 131] on icon "button" at bounding box center [273, 131] width 10 height 10
click at [346, 214] on p "29" at bounding box center [348, 218] width 7 height 8
type input "[DATE]"
click at [168, 127] on div at bounding box center [284, 126] width 568 height 252
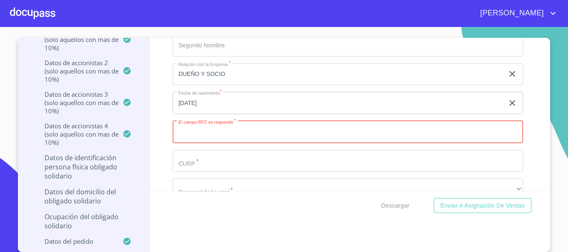
click at [209, 133] on input "Documento de identificación representante legal.   *" at bounding box center [347, 132] width 350 height 22
paste input "ROIJ550429IF7"
type input "ROIJ550429IF7"
click at [194, 154] on input "Documento de identificación representante legal.   *" at bounding box center [347, 161] width 350 height 22
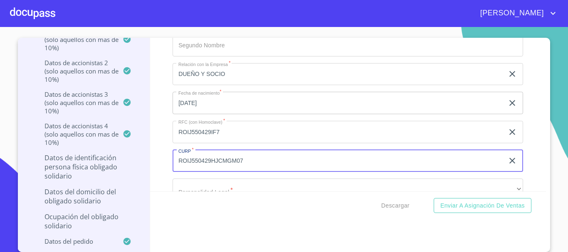
scroll to position [8315, 0]
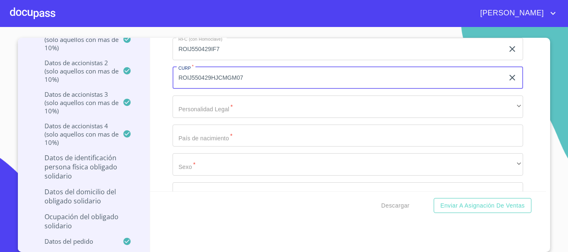
type input "ROIJ550429HJCMGM07"
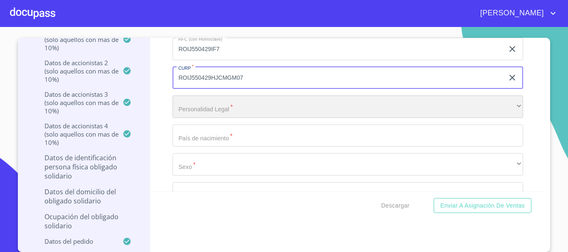
click at [211, 108] on div "​" at bounding box center [347, 107] width 350 height 22
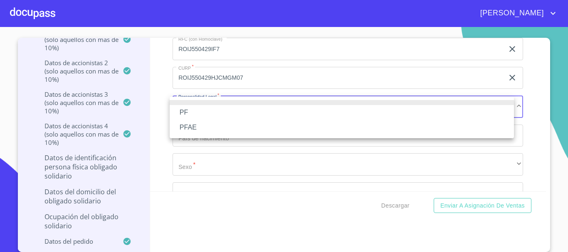
click at [197, 129] on li "PFAE" at bounding box center [342, 127] width 344 height 15
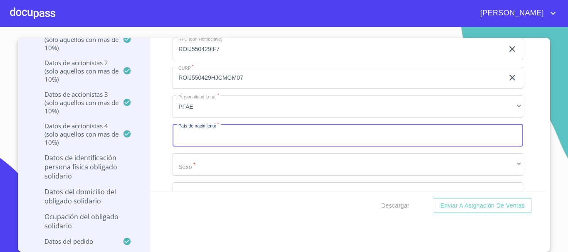
click at [221, 138] on input "Documento de identificación representante legal.   *" at bounding box center [347, 136] width 350 height 22
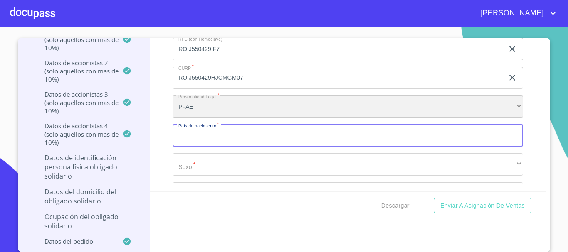
click at [186, 106] on div "PFAE" at bounding box center [347, 107] width 350 height 22
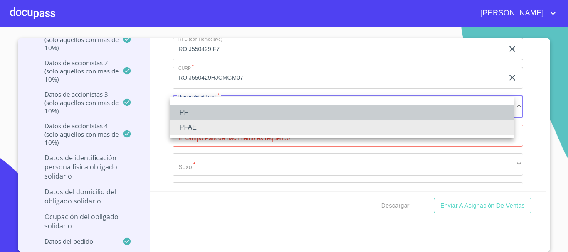
click at [190, 116] on li "PF" at bounding box center [342, 112] width 344 height 15
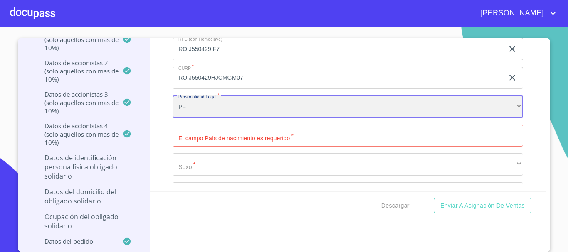
click at [199, 110] on div "PF" at bounding box center [347, 107] width 350 height 22
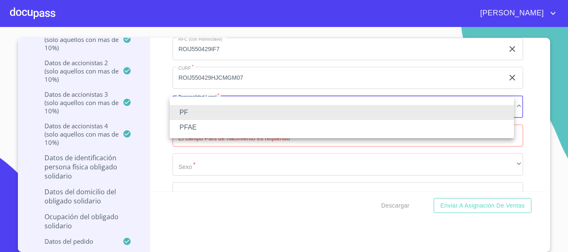
click at [196, 130] on li "PFAE" at bounding box center [342, 127] width 344 height 15
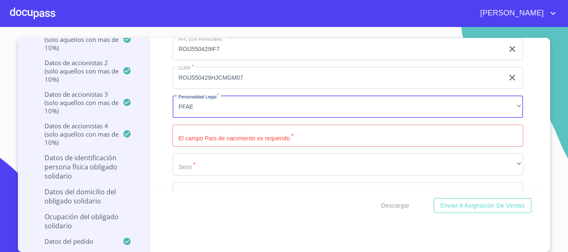
click at [199, 138] on input "Documento de identificación representante legal.   *" at bounding box center [347, 136] width 350 height 22
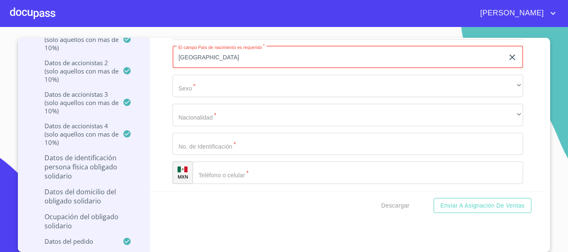
scroll to position [8399, 0]
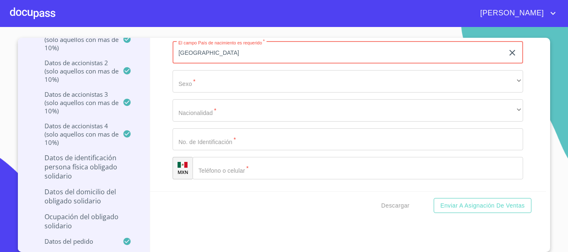
type input "[GEOGRAPHIC_DATA]"
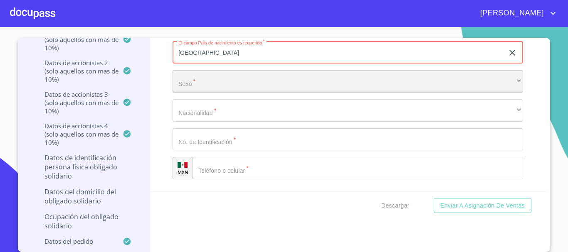
click at [194, 82] on div "​" at bounding box center [347, 81] width 350 height 22
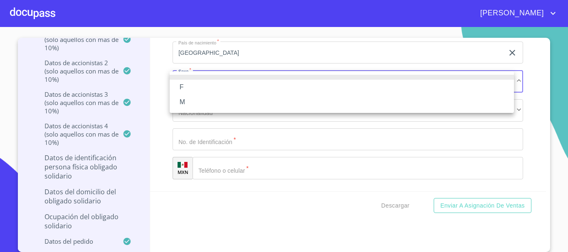
click at [191, 99] on li "M" at bounding box center [342, 102] width 344 height 15
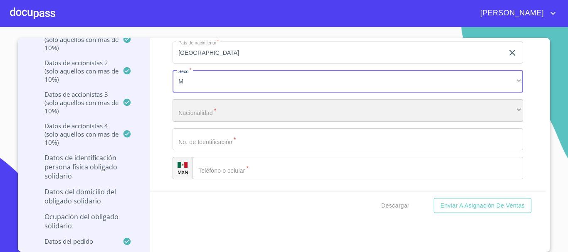
click at [198, 112] on div "​" at bounding box center [347, 110] width 350 height 22
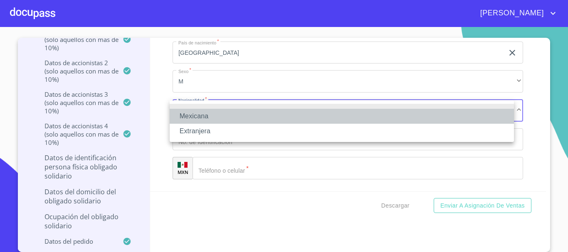
click at [198, 112] on li "Mexicana" at bounding box center [342, 116] width 344 height 15
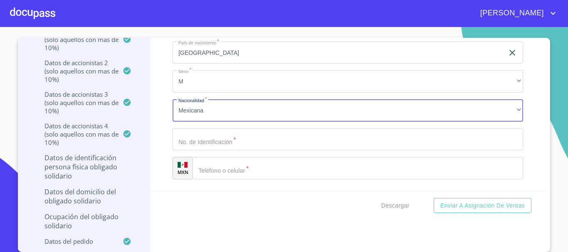
click at [206, 143] on input "Documento de identificación representante legal.   *" at bounding box center [347, 139] width 350 height 22
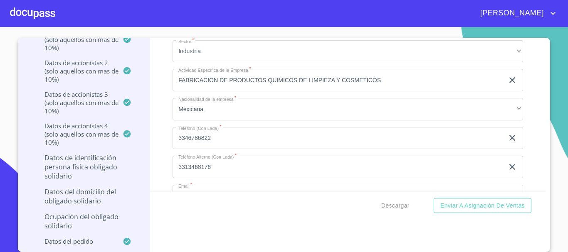
scroll to position [5033, 0]
type input "2098501609"
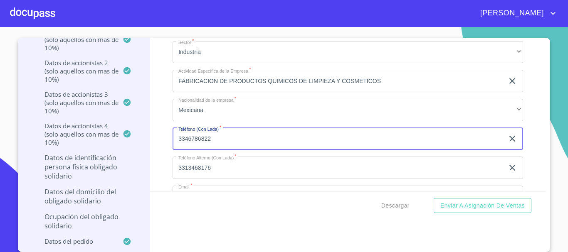
click at [189, 138] on input "3346786822" at bounding box center [337, 139] width 331 height 22
click at [209, 143] on input "3346786822" at bounding box center [337, 139] width 331 height 22
drag, startPoint x: 210, startPoint y: 140, endPoint x: 172, endPoint y: 145, distance: 38.1
click at [172, 145] on input "3346786822" at bounding box center [337, 139] width 331 height 22
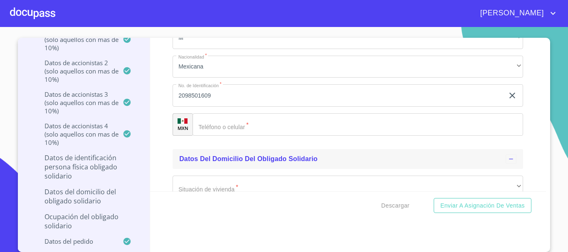
scroll to position [8482, 0]
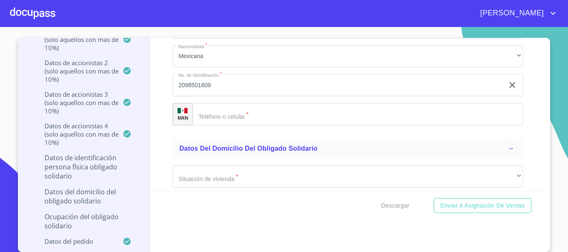
click at [251, 116] on input "Documento de identificación representante legal.   *" at bounding box center [357, 114] width 330 height 22
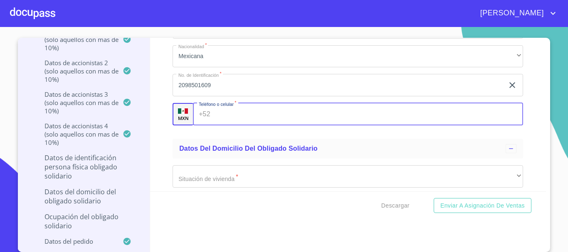
paste input "[PHONE_NUMBER]"
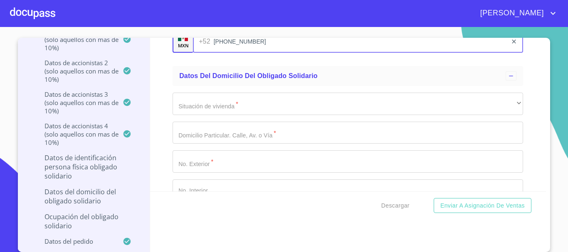
scroll to position [8565, 0]
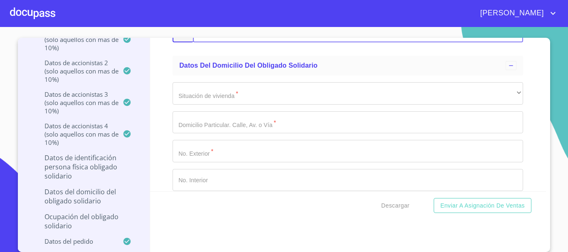
type input "[PHONE_NUMBER]"
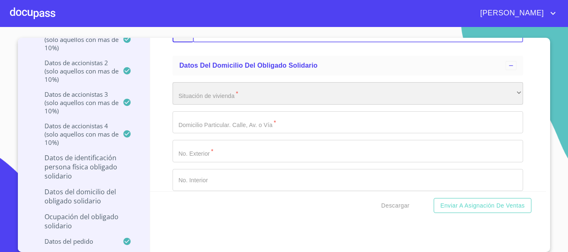
click at [216, 98] on div "​" at bounding box center [347, 93] width 350 height 22
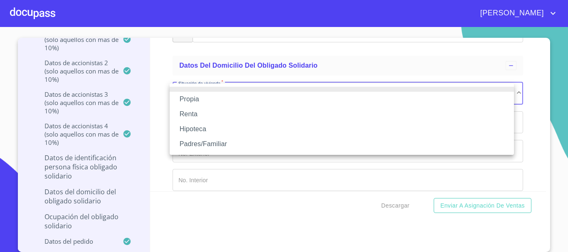
click at [192, 96] on li "Propia" at bounding box center [342, 99] width 344 height 15
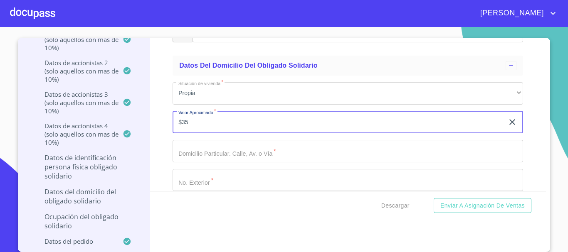
type input "$3"
type input "$5,000,000"
click at [224, 146] on input "Documento de identificación representante legal.   *" at bounding box center [347, 151] width 350 height 22
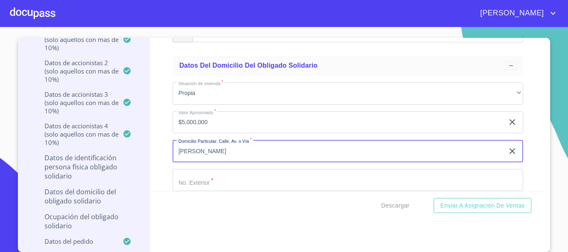
type input "[PERSON_NAME]"
click at [211, 182] on input "Documento de identificación representante legal.   *" at bounding box center [347, 180] width 350 height 22
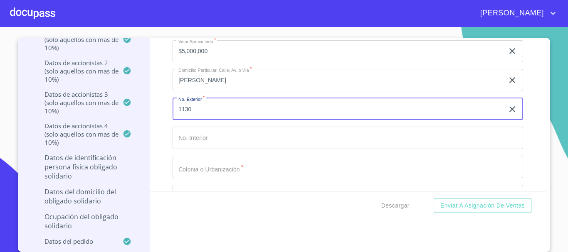
scroll to position [8648, 0]
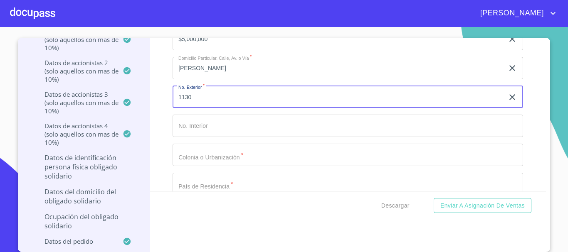
type input "1130"
click at [199, 157] on input "Documento de identificación representante legal.   *" at bounding box center [347, 155] width 350 height 22
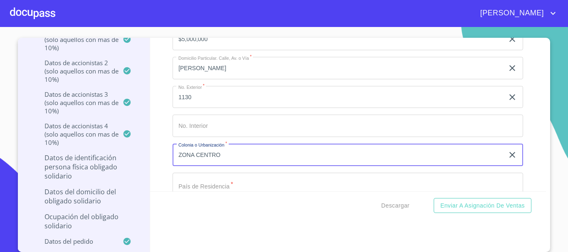
type input "ZONA CENTRO"
click at [206, 179] on input "Documento de identificación representante legal.   *" at bounding box center [347, 184] width 350 height 22
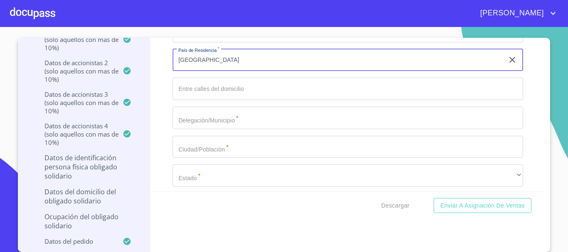
scroll to position [8773, 0]
type input "[GEOGRAPHIC_DATA]"
click at [214, 85] on input "Documento de identificación representante legal.   *" at bounding box center [347, 88] width 350 height 22
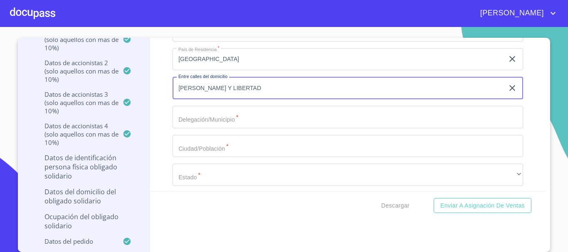
type input "[PERSON_NAME] Y LIBERTAD"
click at [206, 111] on input "Documento de identificación representante legal.   *" at bounding box center [347, 117] width 350 height 22
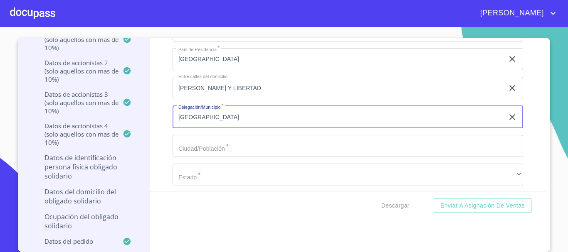
type input "[GEOGRAPHIC_DATA]"
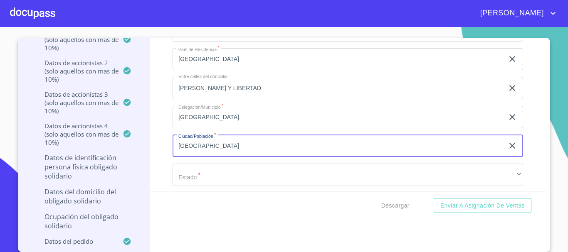
type input "[GEOGRAPHIC_DATA]"
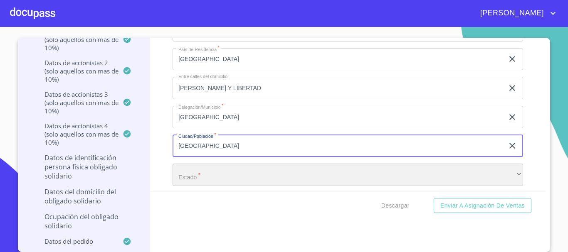
click at [199, 175] on div "​" at bounding box center [347, 175] width 350 height 22
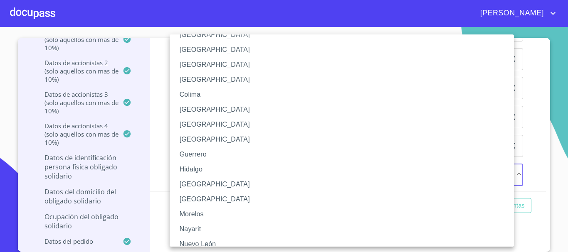
scroll to position [83, 0]
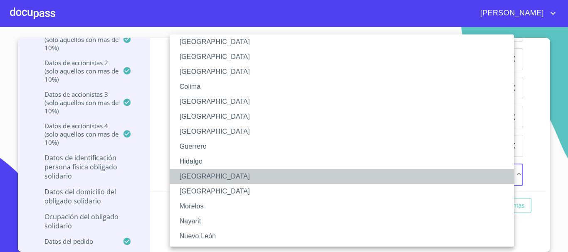
click at [194, 174] on li "[GEOGRAPHIC_DATA]" at bounding box center [345, 176] width 350 height 15
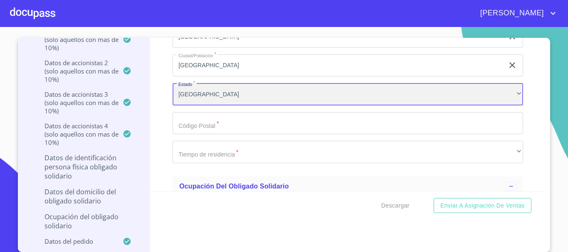
scroll to position [8856, 0]
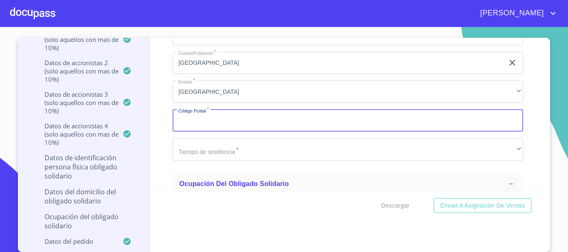
click at [213, 127] on input "Documento de identificación representante legal.   *" at bounding box center [347, 121] width 350 height 22
type input "44100"
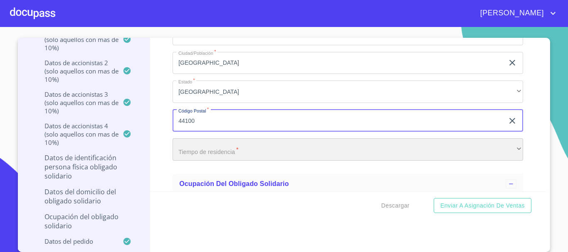
click at [202, 150] on div "​" at bounding box center [347, 149] width 350 height 22
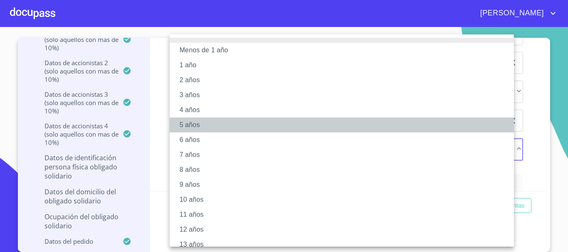
click at [189, 125] on li "5 años" at bounding box center [345, 125] width 350 height 15
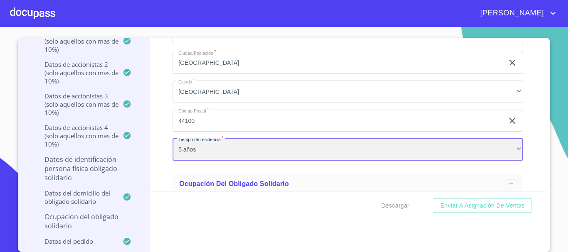
scroll to position [189, 0]
click at [189, 149] on div "5 años" at bounding box center [347, 149] width 350 height 22
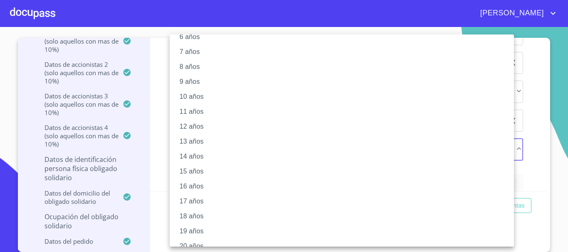
scroll to position [113, 0]
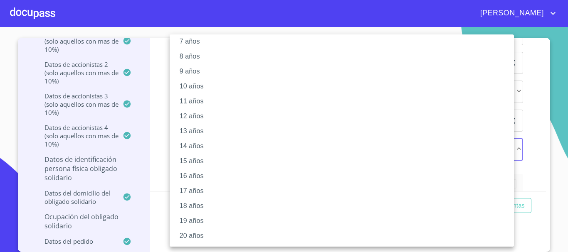
drag, startPoint x: 204, startPoint y: 84, endPoint x: 194, endPoint y: 88, distance: 10.8
click at [194, 87] on li "10 años" at bounding box center [345, 86] width 350 height 15
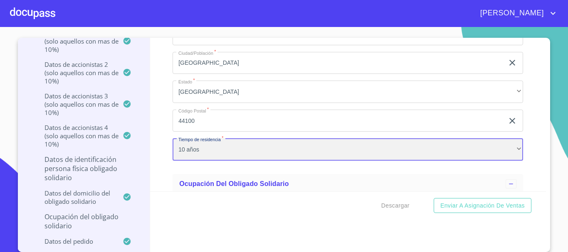
scroll to position [113, 0]
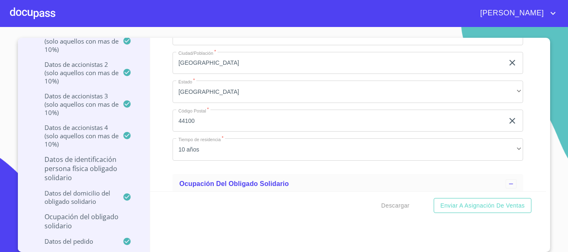
click at [161, 131] on div "Información del Client (PM crédito) Documentos Documento de identificación repr…" at bounding box center [348, 115] width 396 height 154
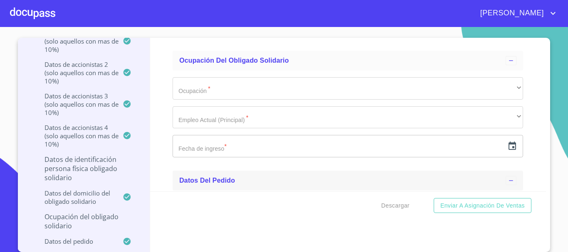
scroll to position [8980, 0]
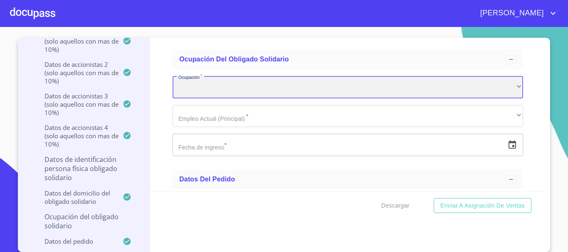
click at [223, 87] on div "​" at bounding box center [347, 87] width 350 height 22
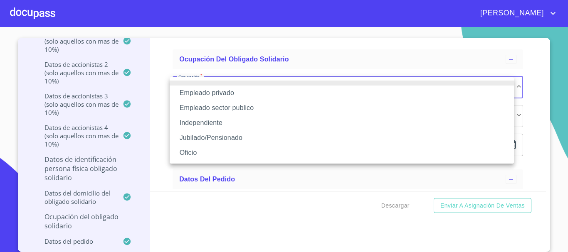
click at [223, 92] on li "Empleado privado" at bounding box center [342, 93] width 344 height 15
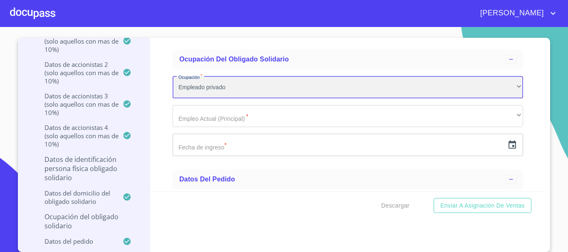
click at [223, 92] on div "Empleado privado" at bounding box center [347, 87] width 350 height 22
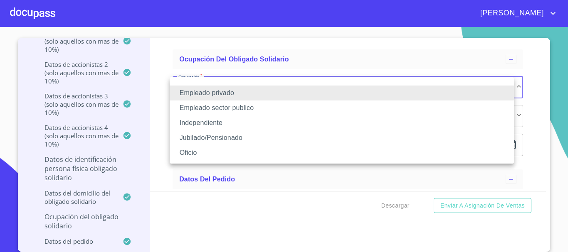
click at [203, 157] on li "Oficio" at bounding box center [342, 152] width 344 height 15
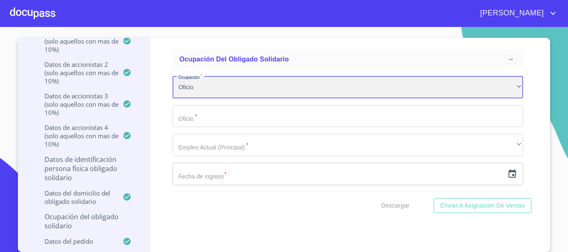
click at [212, 88] on div "Oficio" at bounding box center [347, 87] width 350 height 22
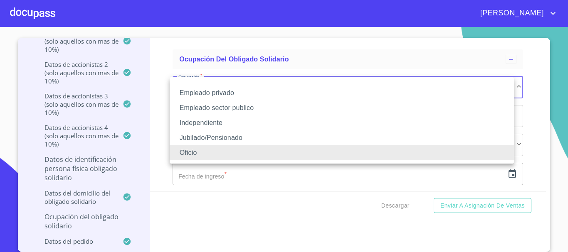
click at [212, 88] on li "Empleado privado" at bounding box center [342, 93] width 344 height 15
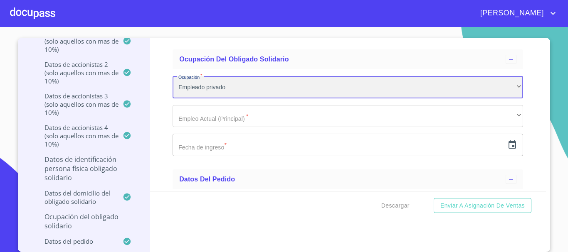
click at [218, 92] on div "Empleado privado" at bounding box center [347, 87] width 350 height 22
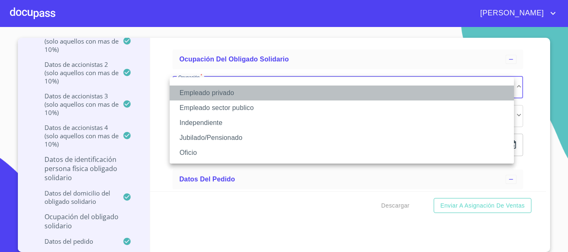
click at [218, 92] on li "Empleado privado" at bounding box center [342, 93] width 344 height 15
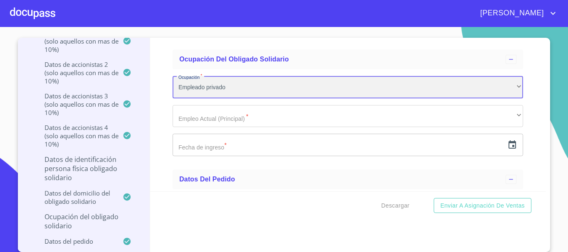
click at [216, 93] on div "Empleado privado" at bounding box center [347, 87] width 350 height 22
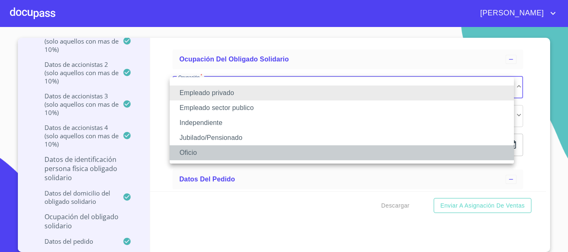
click at [194, 150] on li "Oficio" at bounding box center [342, 152] width 344 height 15
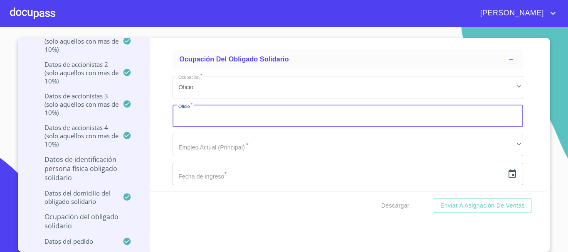
click at [207, 123] on input "Documento de identificación representante legal.   *" at bounding box center [347, 116] width 350 height 22
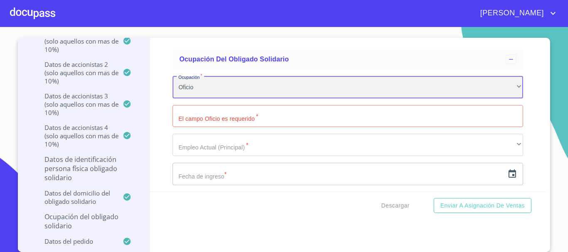
click at [204, 87] on div "Oficio" at bounding box center [347, 87] width 350 height 22
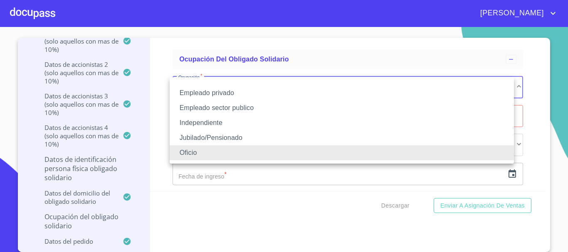
click at [216, 87] on li "Empleado privado" at bounding box center [342, 93] width 344 height 15
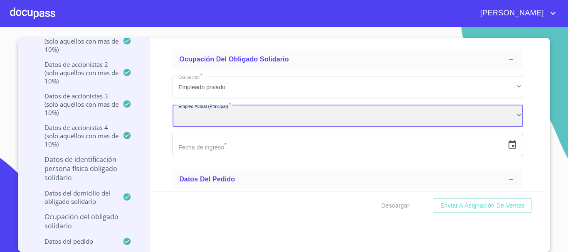
click at [204, 118] on div "​" at bounding box center [347, 116] width 350 height 22
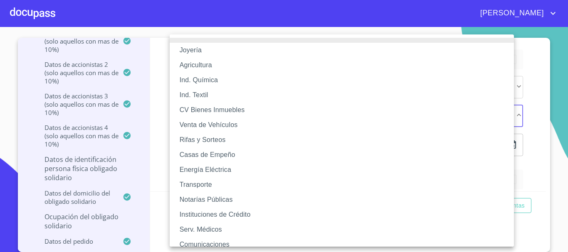
click at [157, 88] on div at bounding box center [284, 126] width 568 height 252
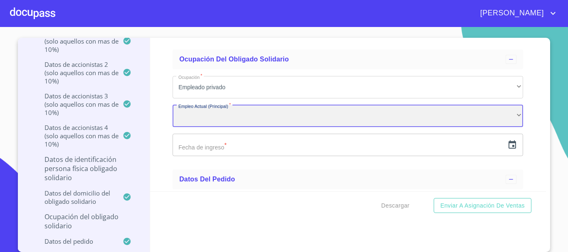
click at [204, 106] on div "​" at bounding box center [347, 116] width 350 height 22
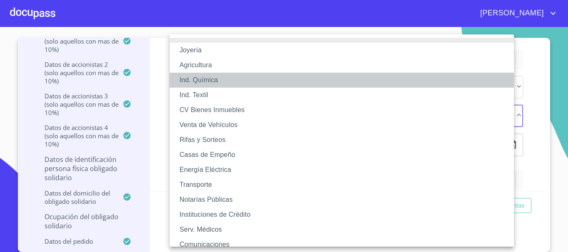
click at [194, 79] on li "Ind. Química" at bounding box center [345, 80] width 350 height 15
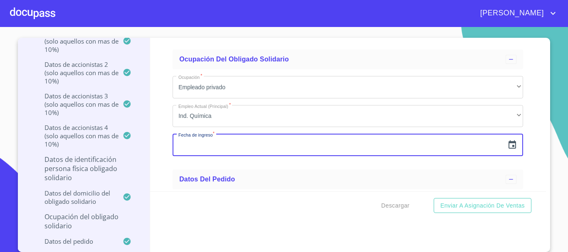
click at [201, 143] on input "text" at bounding box center [337, 145] width 331 height 22
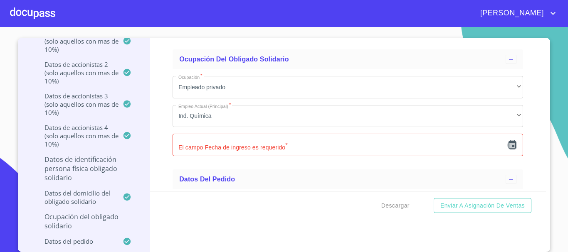
click at [508, 145] on icon "button" at bounding box center [511, 144] width 7 height 8
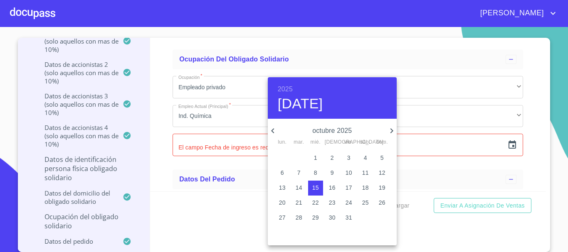
click at [503, 144] on div at bounding box center [284, 126] width 568 height 252
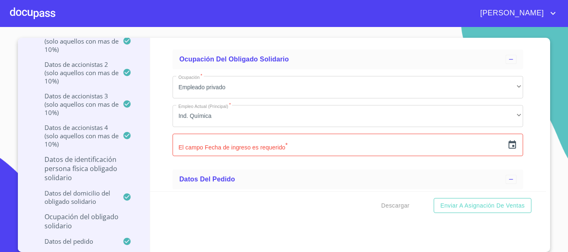
click at [507, 145] on icon "button" at bounding box center [512, 145] width 10 height 10
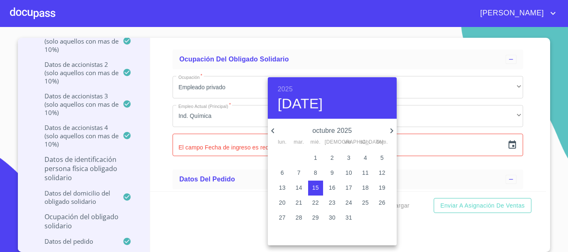
click at [477, 168] on div at bounding box center [284, 126] width 568 height 252
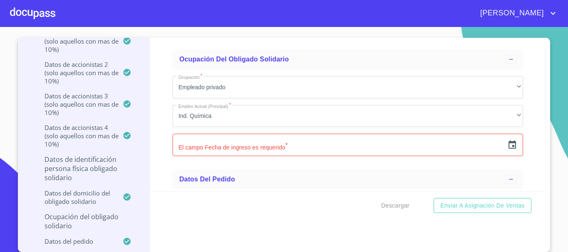
click at [507, 147] on icon "button" at bounding box center [512, 145] width 10 height 10
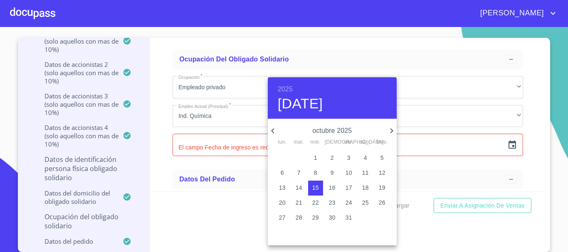
click at [160, 111] on div at bounding box center [284, 126] width 568 height 252
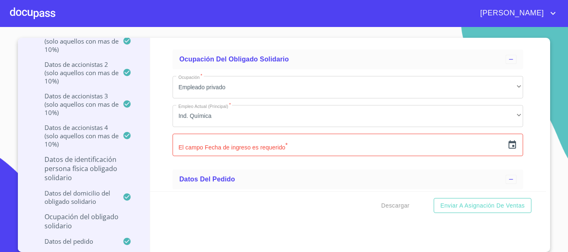
click at [227, 149] on input "text" at bounding box center [337, 145] width 331 height 22
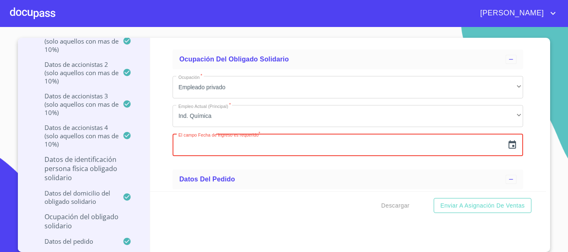
click at [508, 143] on icon "button" at bounding box center [511, 144] width 7 height 8
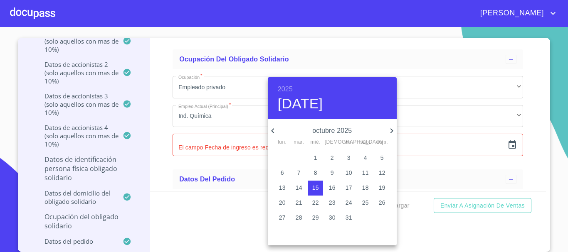
click at [293, 84] on div "2025 [DATE]" at bounding box center [332, 98] width 129 height 42
click at [288, 84] on h6 "2025" at bounding box center [285, 90] width 15 height 12
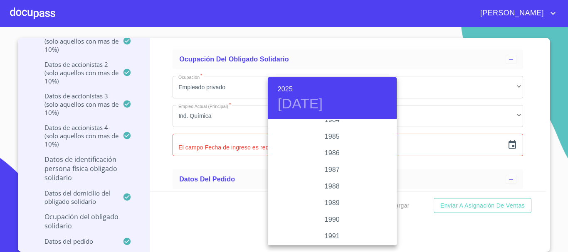
scroll to position [947, 0]
click at [330, 159] on div "1984" at bounding box center [332, 161] width 129 height 17
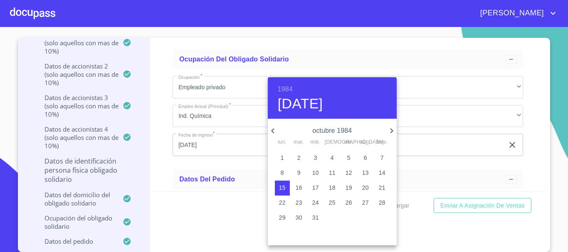
scroll to position [188, 0]
click at [274, 130] on icon "button" at bounding box center [273, 131] width 10 height 10
click at [364, 171] on p "8" at bounding box center [365, 173] width 3 height 8
type input "[DATE]"
click at [160, 160] on div at bounding box center [284, 126] width 568 height 252
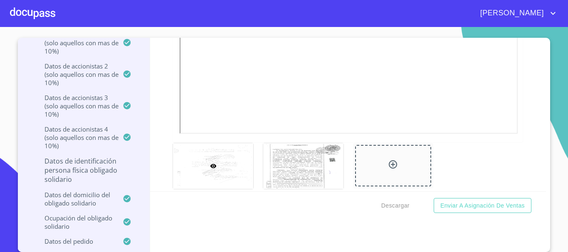
scroll to position [2972, 0]
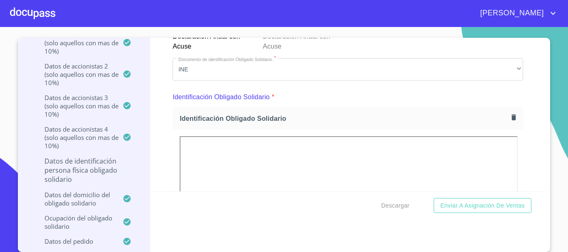
click at [66, 165] on p "Datos de Identificación Persona Física Obligado Solidario" at bounding box center [84, 170] width 112 height 27
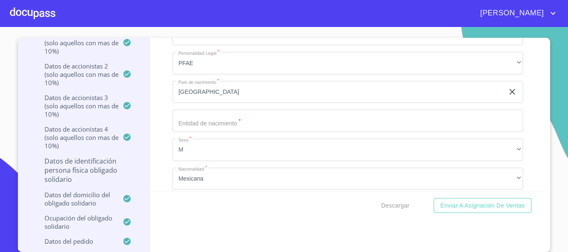
scroll to position [533, 0]
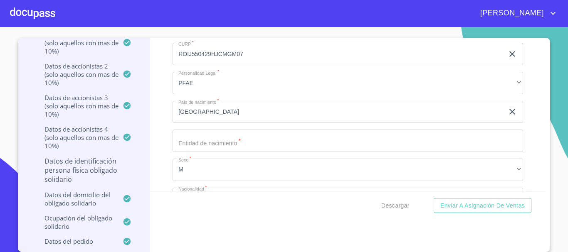
click at [213, 146] on input "Apellido Paterno   *" at bounding box center [347, 141] width 350 height 22
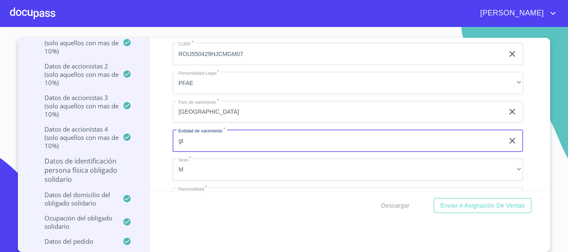
type input "g"
type input "j"
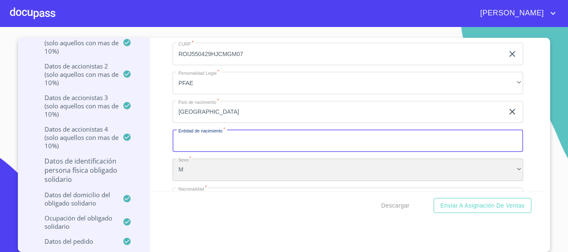
click at [360, 160] on div "M" at bounding box center [347, 170] width 350 height 22
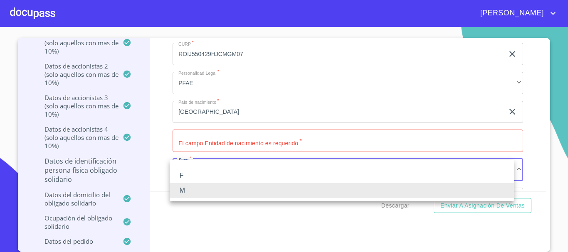
click at [296, 136] on div at bounding box center [284, 126] width 568 height 252
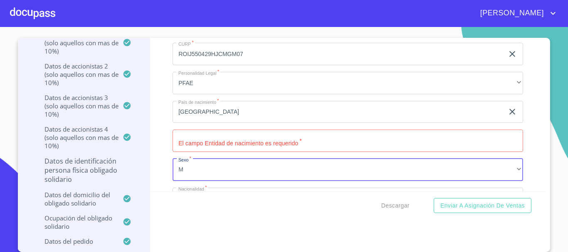
click at [297, 146] on input "Apellido Paterno   *" at bounding box center [347, 141] width 350 height 22
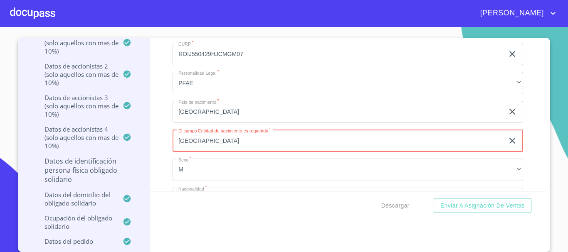
type input "[GEOGRAPHIC_DATA]"
click at [150, 123] on div "Información del Client (PM crédito) Documentos Datos de la empresa solicitante …" at bounding box center [348, 115] width 396 height 154
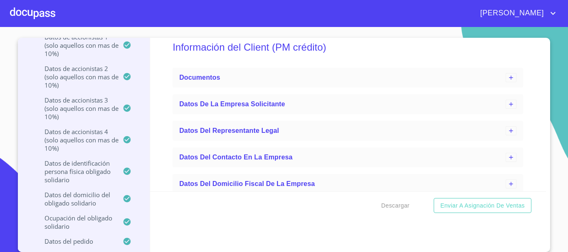
scroll to position [0, 0]
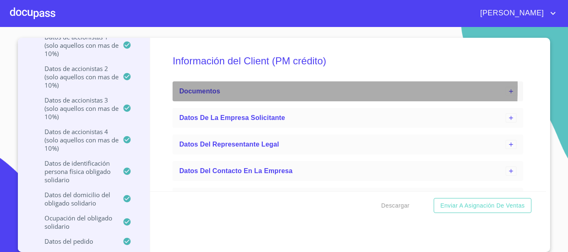
click at [200, 88] on span "Documentos" at bounding box center [199, 91] width 41 height 7
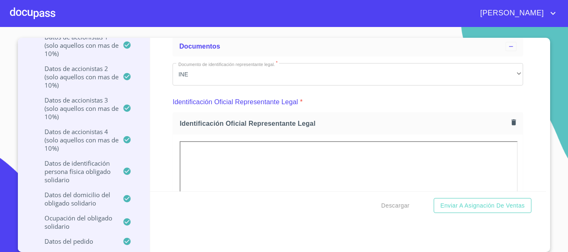
scroll to position [42, 0]
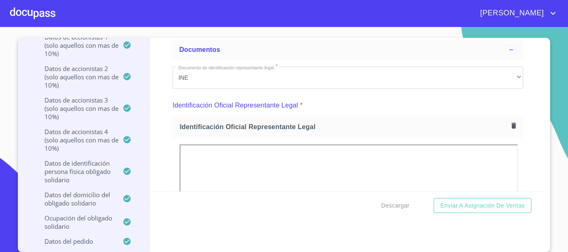
click at [173, 127] on div "Identificación Oficial Representante Legal" at bounding box center [347, 127] width 349 height 22
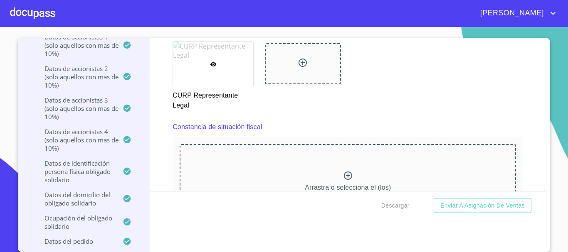
scroll to position [4363, 0]
click at [304, 165] on div "Arrastra o selecciona el (los) documento(s) para agregar" at bounding box center [347, 187] width 336 height 85
click at [305, 179] on div "Arrastra o selecciona el (los) documento(s) para agregar" at bounding box center [347, 187] width 336 height 85
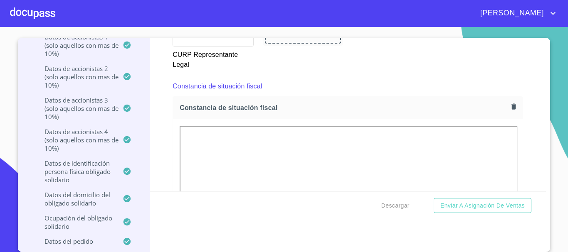
scroll to position [4446, 0]
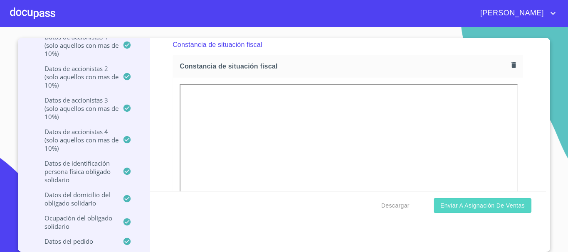
click at [495, 208] on span "Enviar a Asignación de Ventas" at bounding box center [482, 206] width 84 height 10
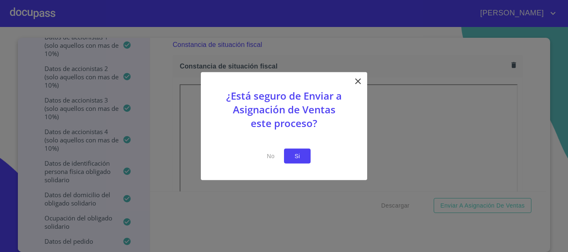
click at [310, 157] on button "Si" at bounding box center [297, 155] width 27 height 15
click at [291, 158] on span "Si" at bounding box center [296, 156] width 13 height 10
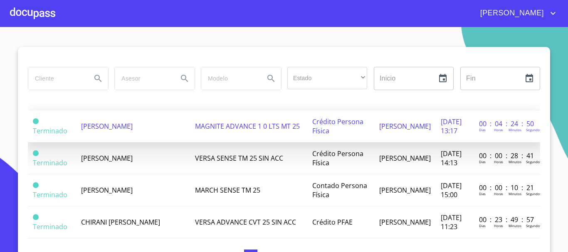
scroll to position [457, 0]
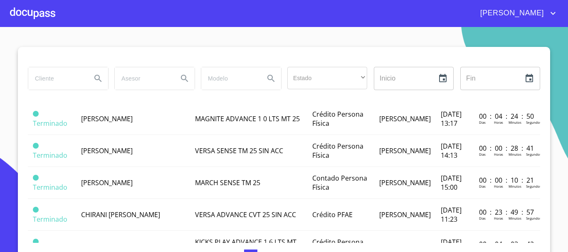
click at [118, 55] on span "TENSOACTIVOS DE OCCIDENTE SA DE CV" at bounding box center [129, 46] width 96 height 18
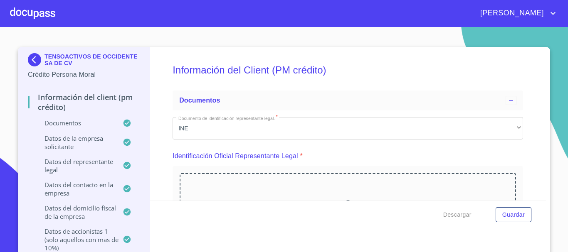
click at [58, 123] on p "Documentos" at bounding box center [75, 123] width 95 height 8
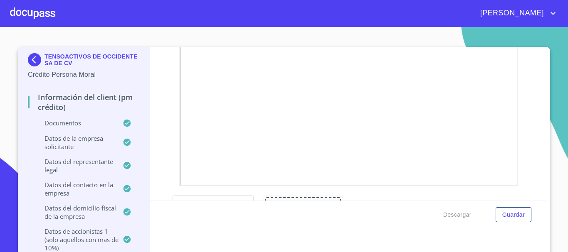
scroll to position [150, 0]
click at [453, 216] on span "Descargar" at bounding box center [457, 215] width 28 height 10
